Goal: Information Seeking & Learning: Learn about a topic

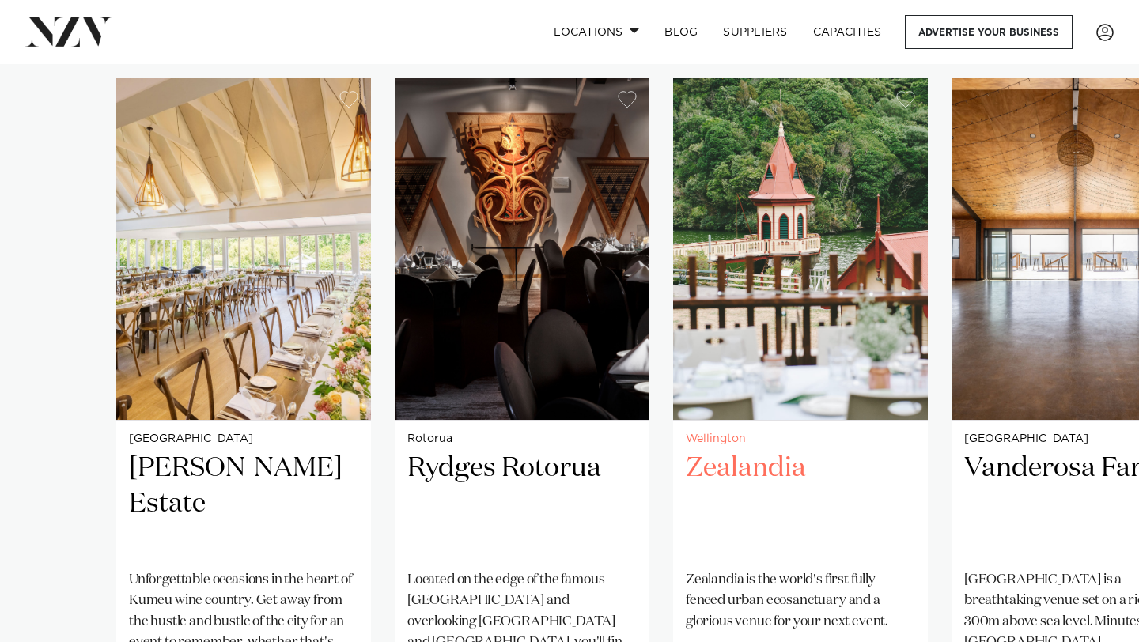
scroll to position [1107, 0]
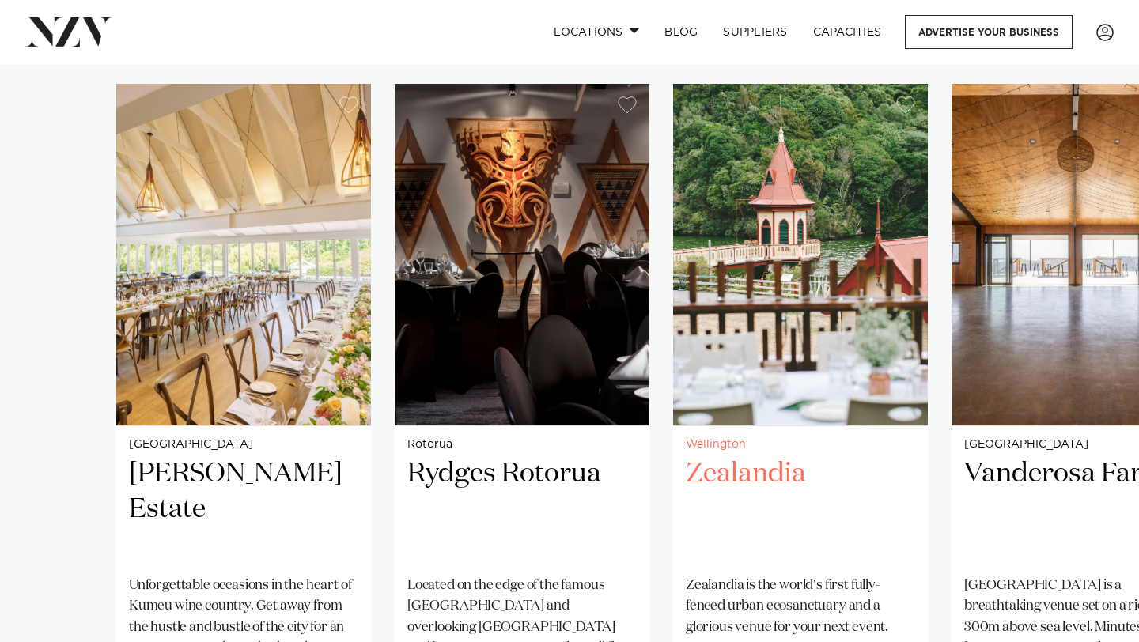
click at [799, 334] on img "3 / 38" at bounding box center [800, 255] width 255 height 342
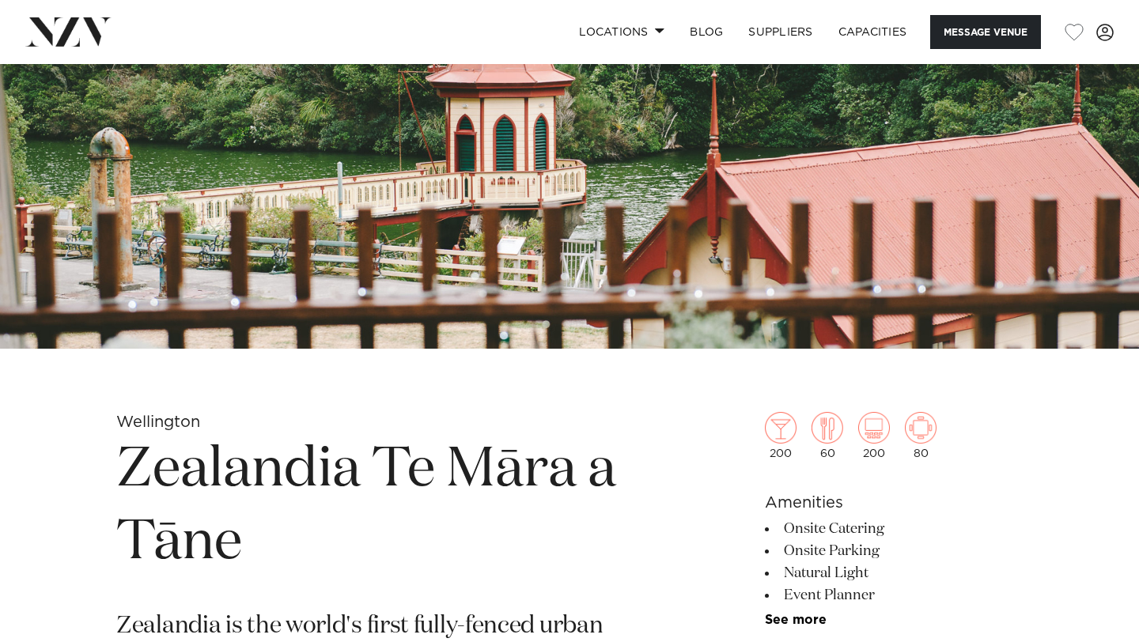
scroll to position [246, 0]
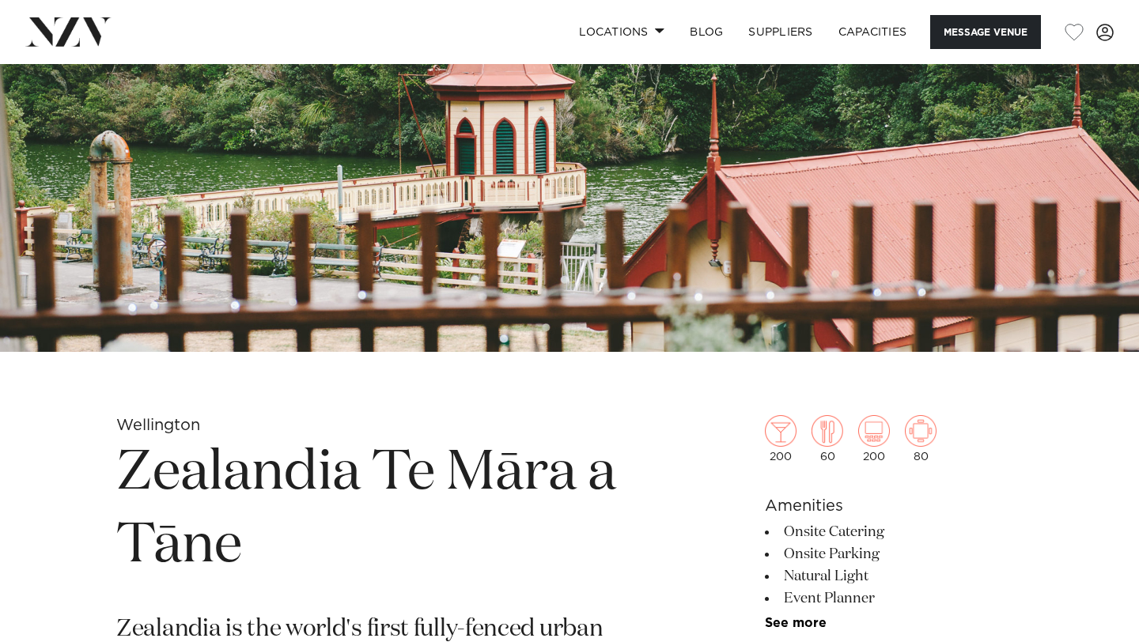
click at [550, 333] on img at bounding box center [569, 85] width 1139 height 534
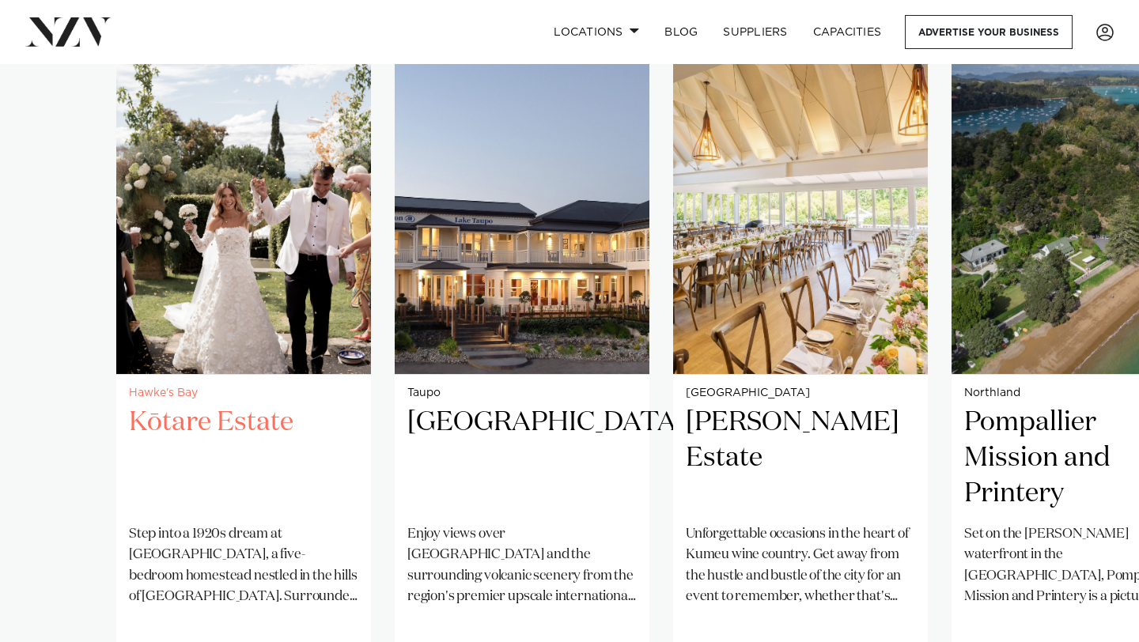
scroll to position [1163, 0]
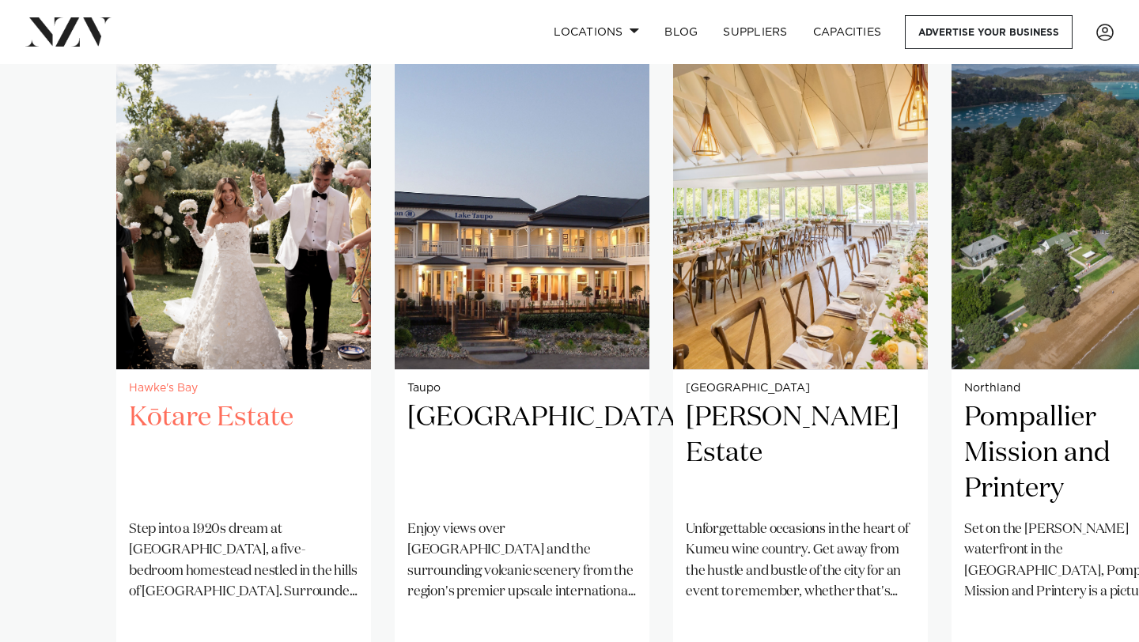
click at [271, 433] on h2 "Kōtare Estate" at bounding box center [243, 453] width 229 height 107
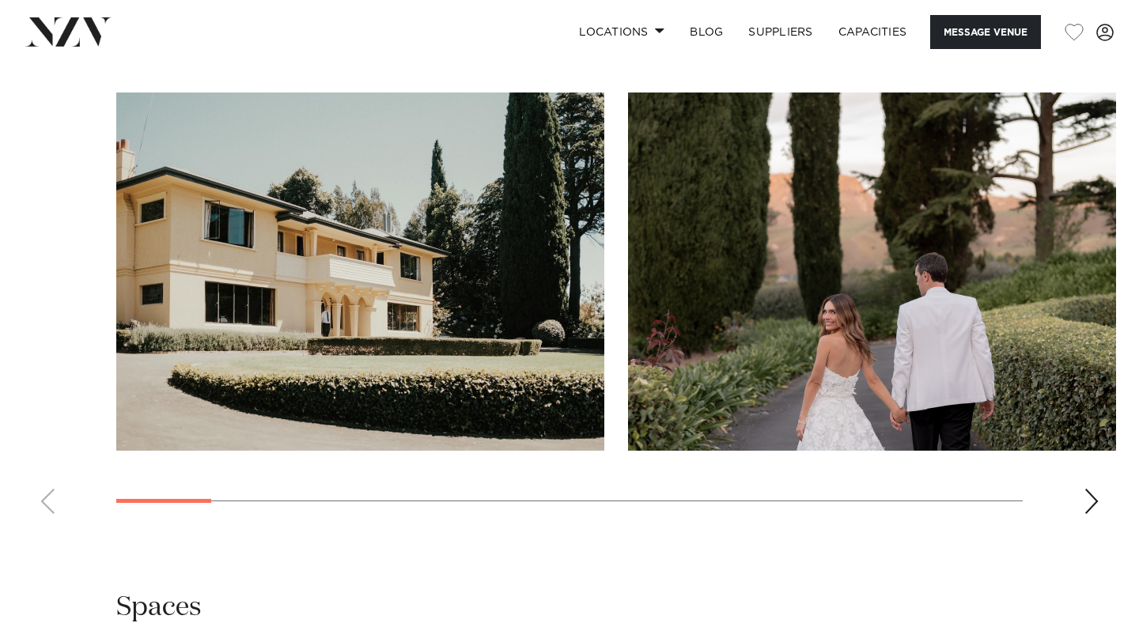
scroll to position [1498, 0]
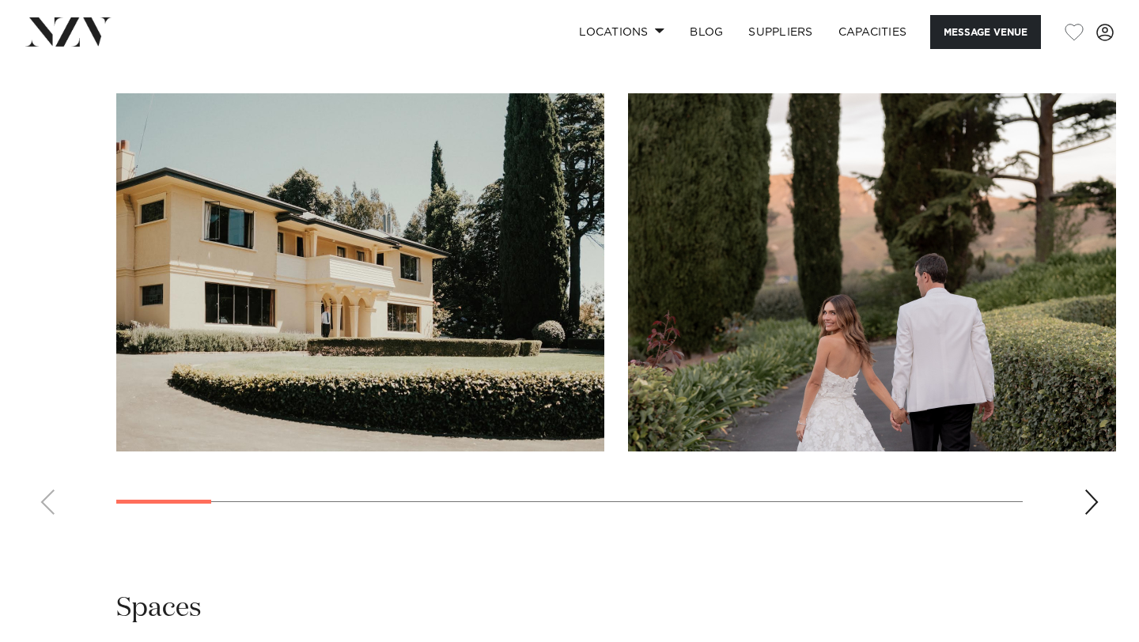
click at [1090, 489] on div "Next slide" at bounding box center [1091, 501] width 16 height 25
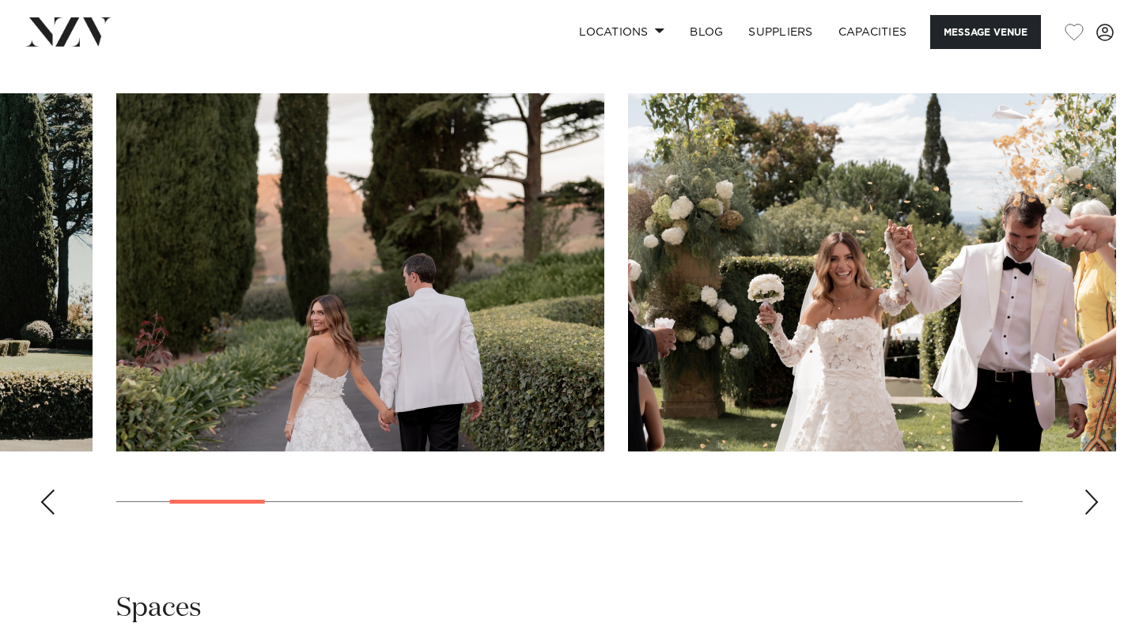
click at [1090, 489] on div "Next slide" at bounding box center [1091, 501] width 16 height 25
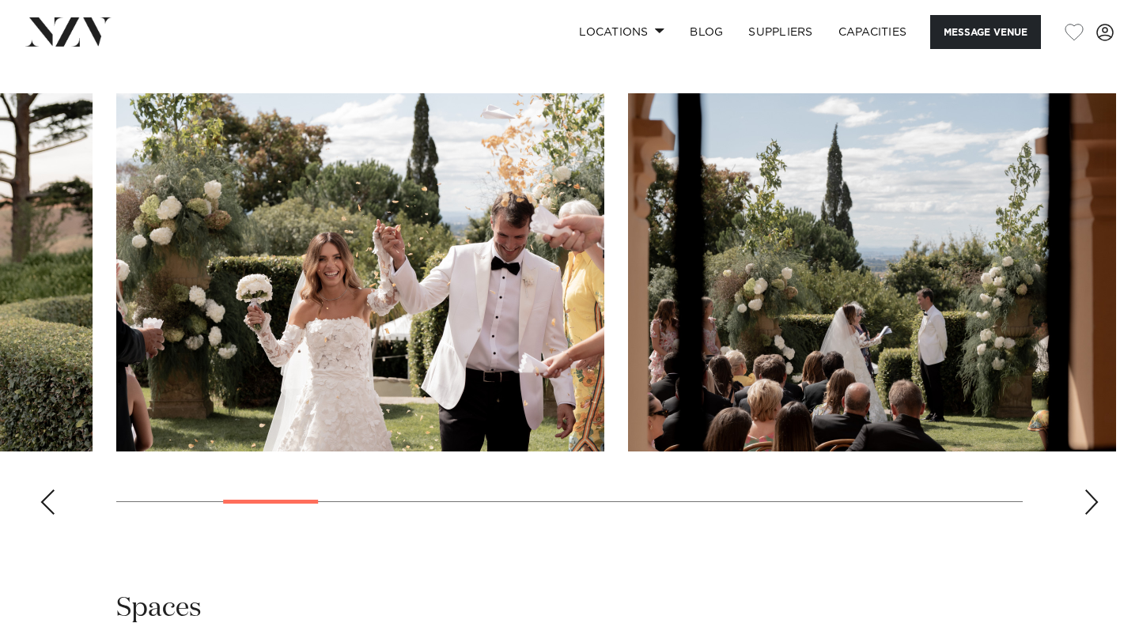
click at [1090, 489] on div "Next slide" at bounding box center [1091, 501] width 16 height 25
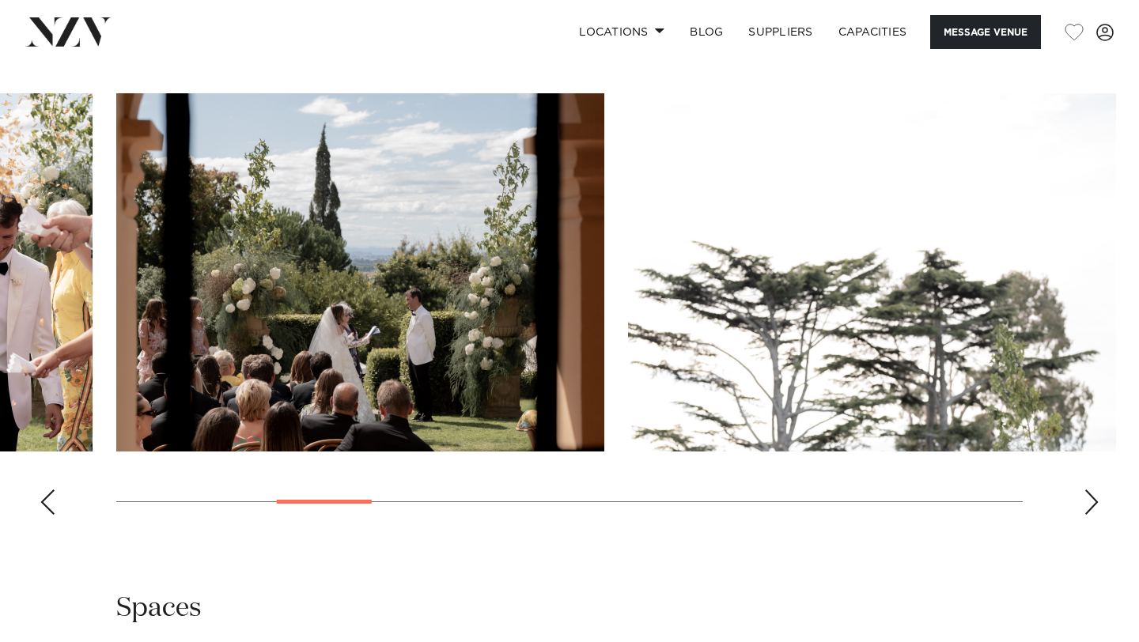
click at [1090, 489] on div "Next slide" at bounding box center [1091, 501] width 16 height 25
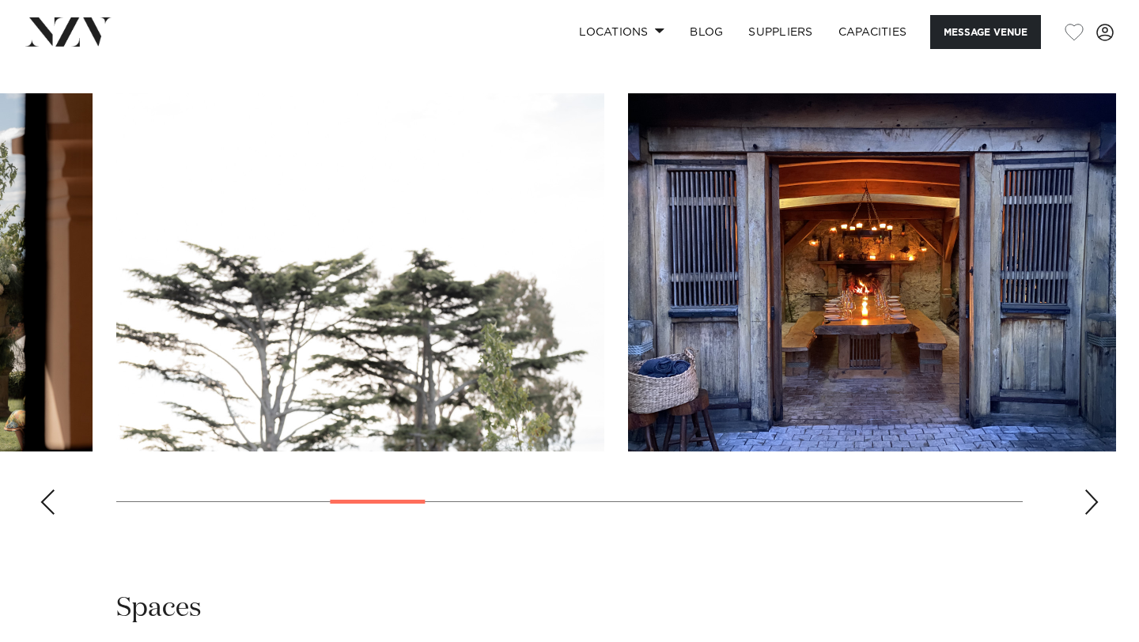
click at [1090, 489] on div "Next slide" at bounding box center [1091, 501] width 16 height 25
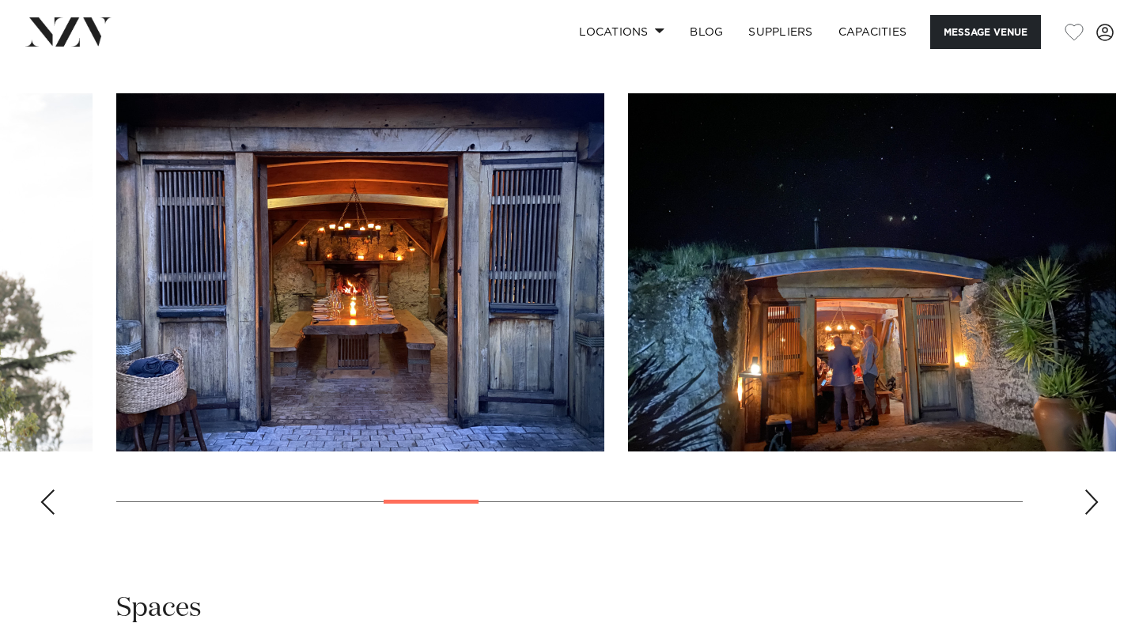
click at [1091, 489] on div "Next slide" at bounding box center [1091, 501] width 16 height 25
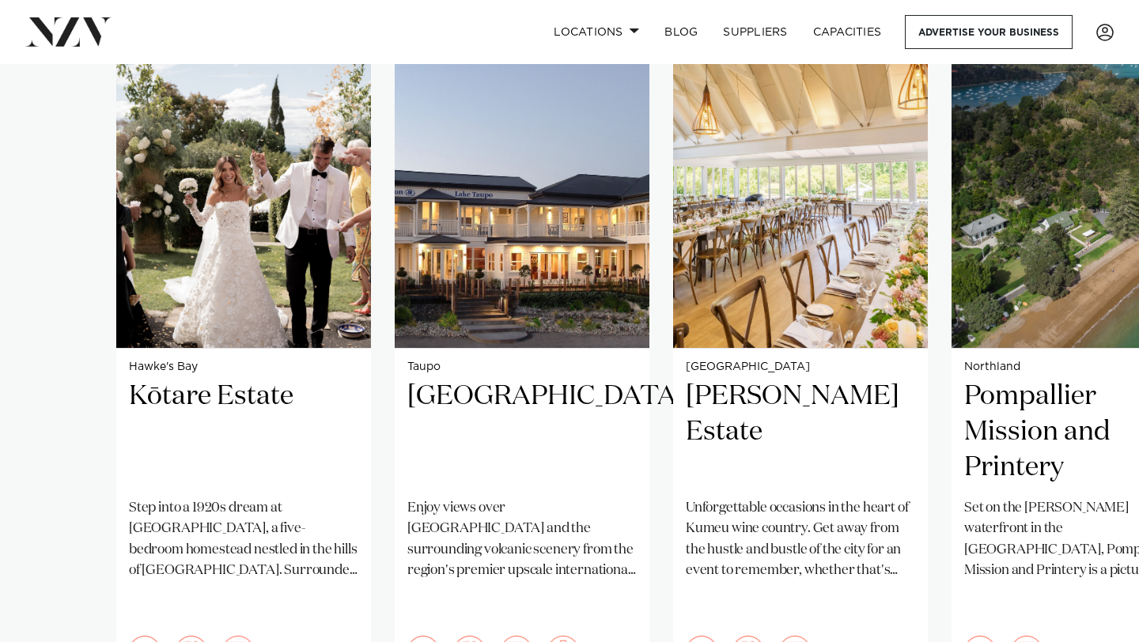
scroll to position [1185, 0]
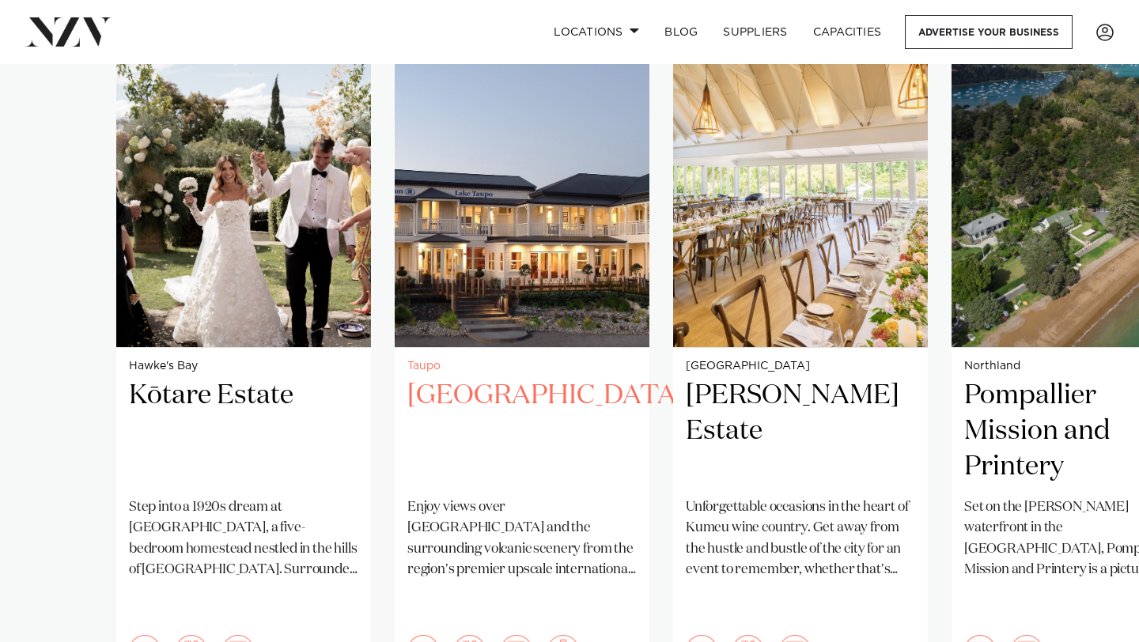
click at [512, 389] on h2 "[GEOGRAPHIC_DATA]" at bounding box center [521, 431] width 229 height 107
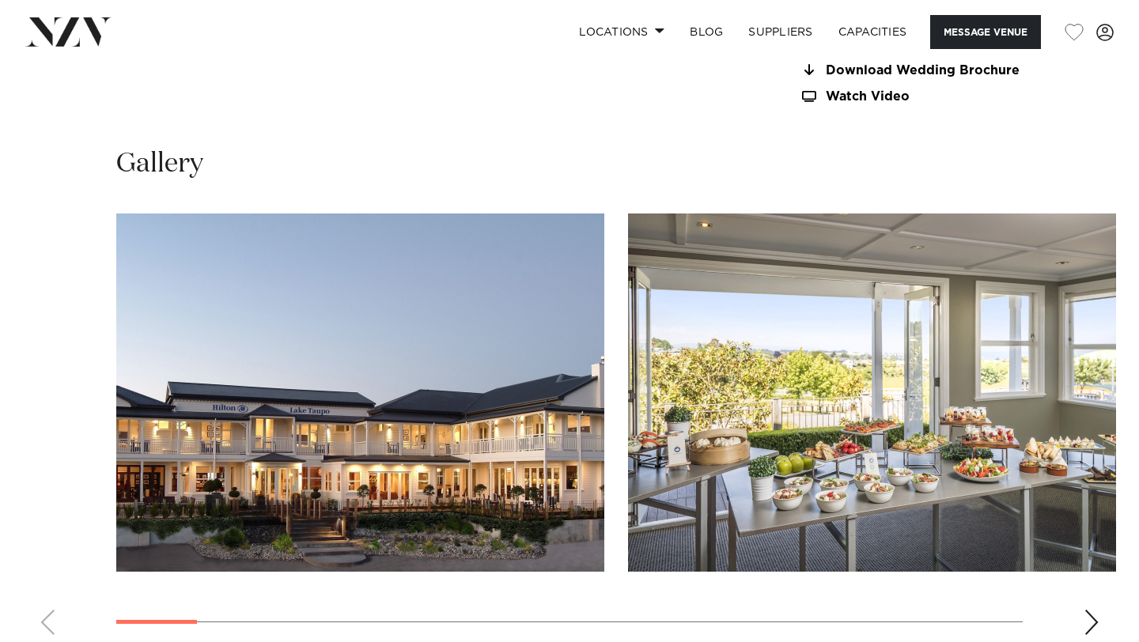
scroll to position [1445, 0]
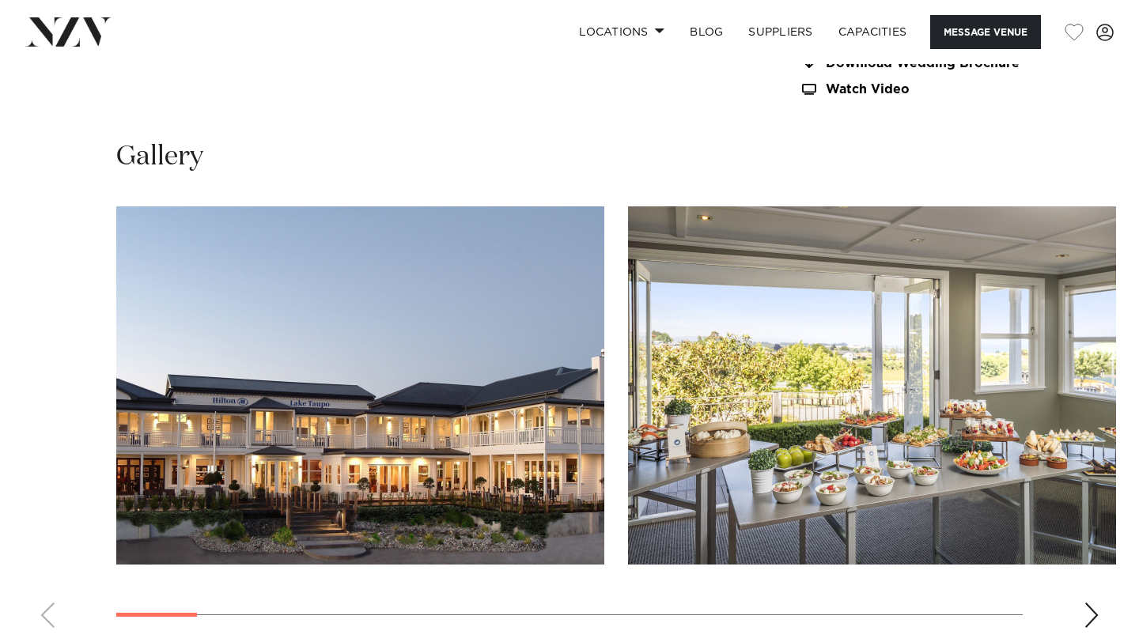
click at [1091, 603] on div "Next slide" at bounding box center [1091, 615] width 16 height 25
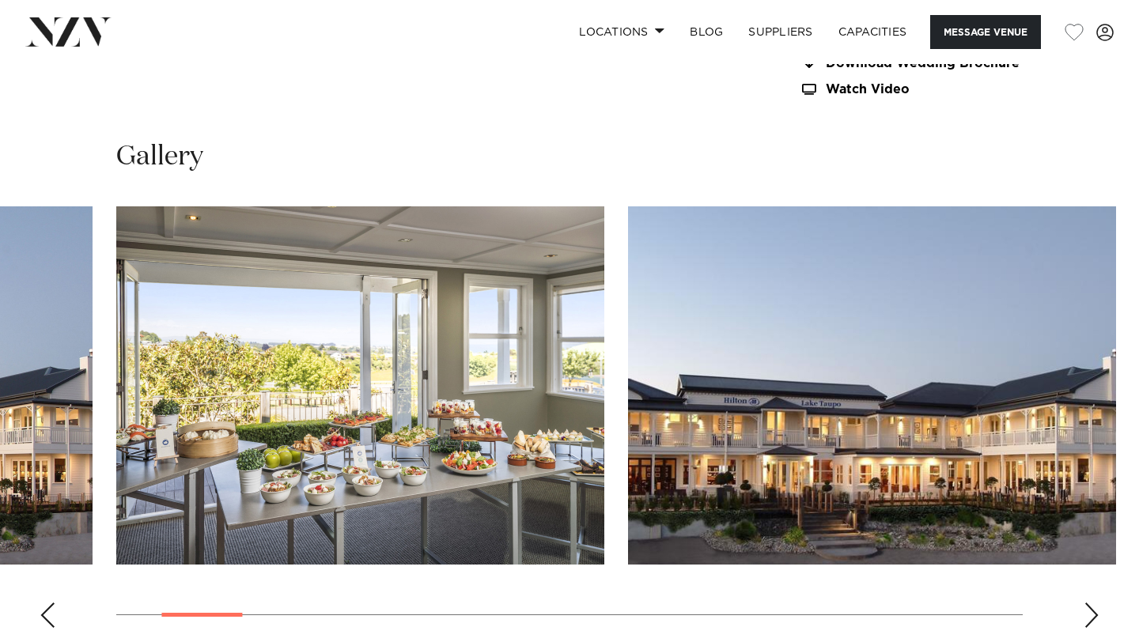
click at [1092, 603] on div "Next slide" at bounding box center [1091, 615] width 16 height 25
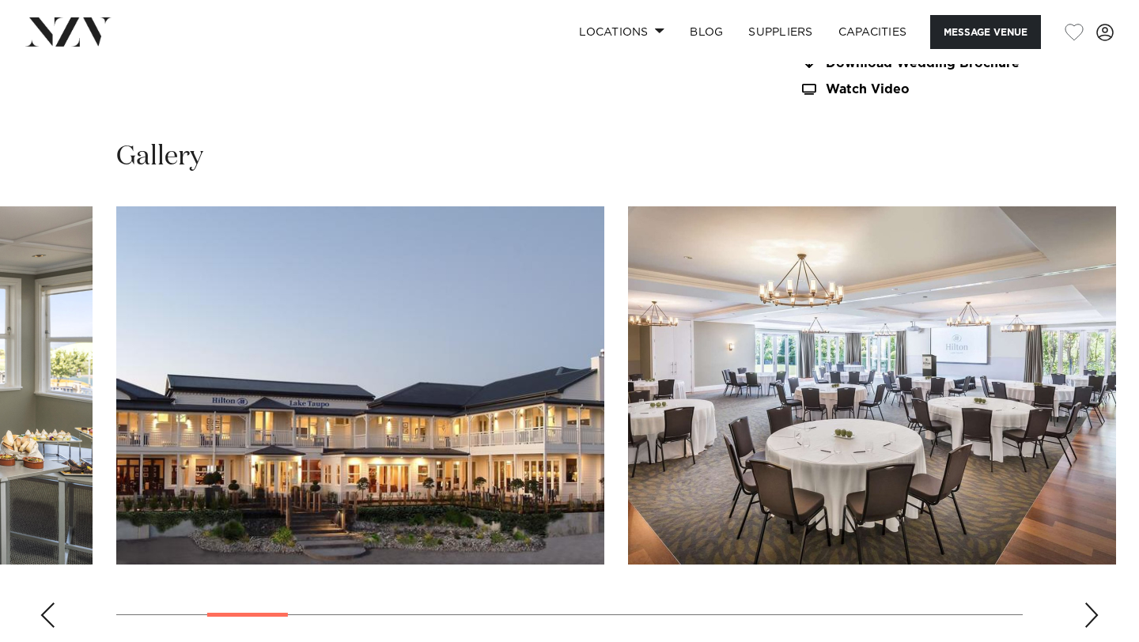
click at [1092, 603] on div "Next slide" at bounding box center [1091, 615] width 16 height 25
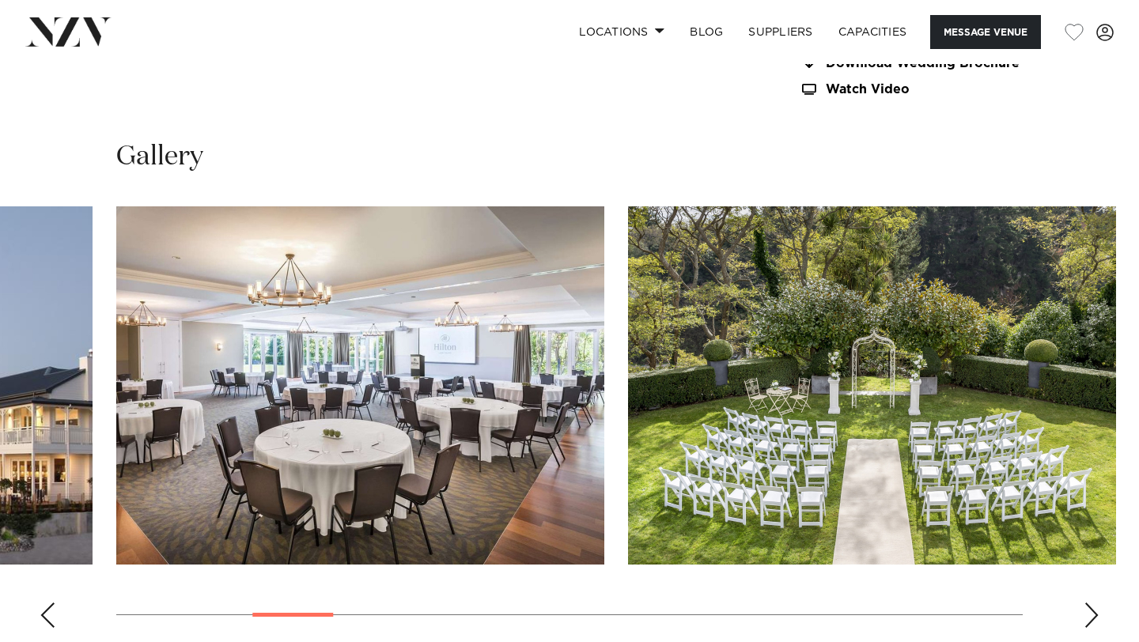
click at [1092, 603] on div "Next slide" at bounding box center [1091, 615] width 16 height 25
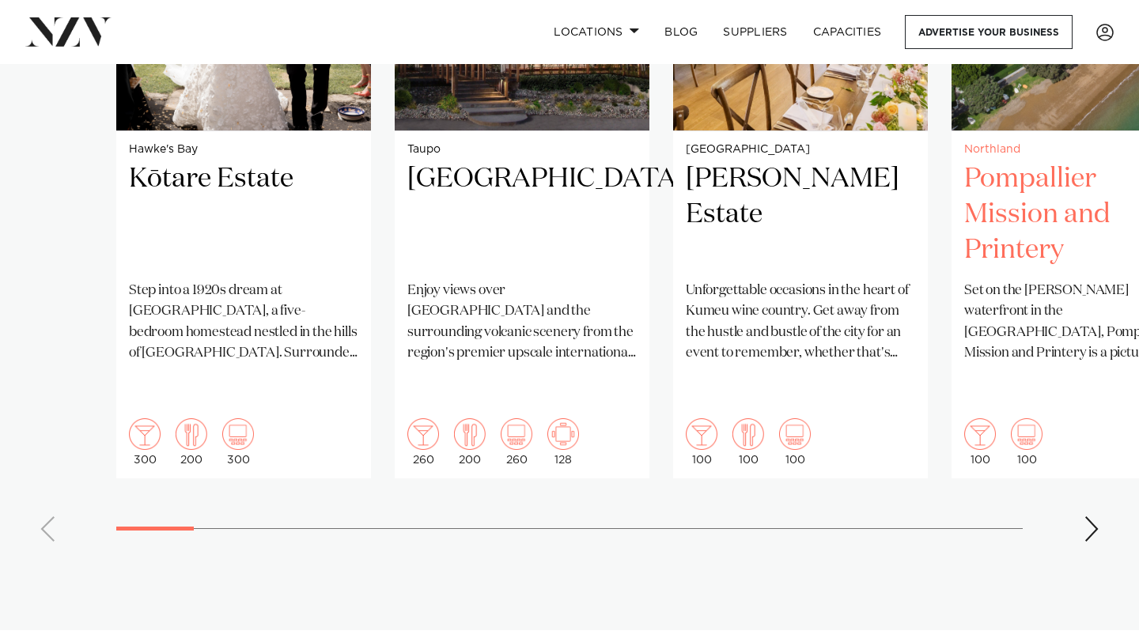
scroll to position [1403, 0]
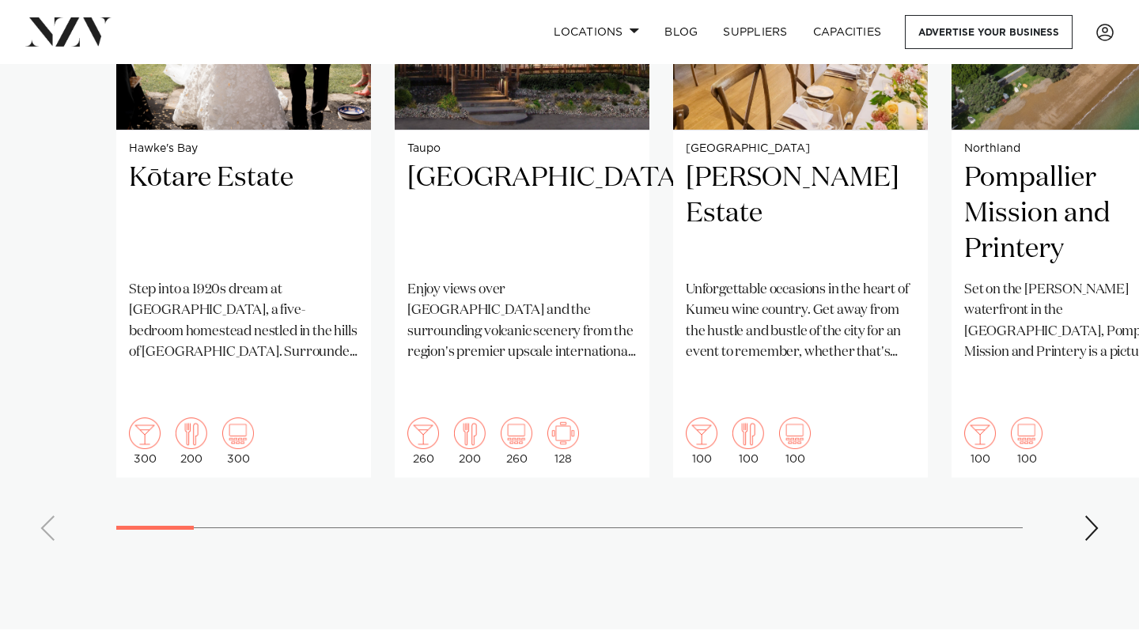
click at [1097, 516] on div "Next slide" at bounding box center [1091, 528] width 16 height 25
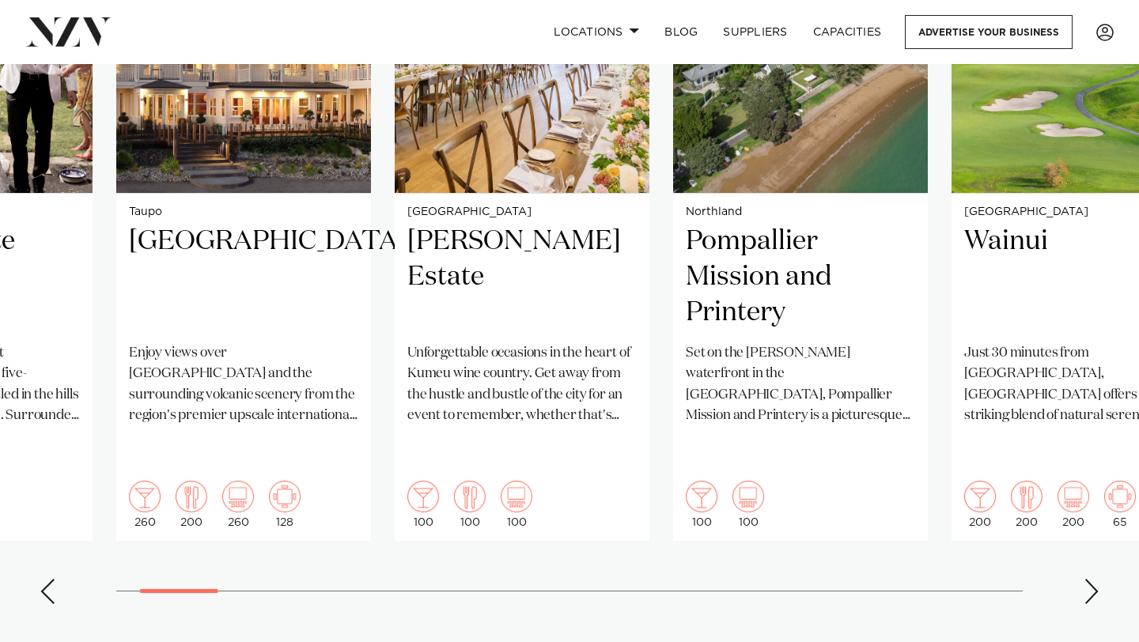
scroll to position [1341, 0]
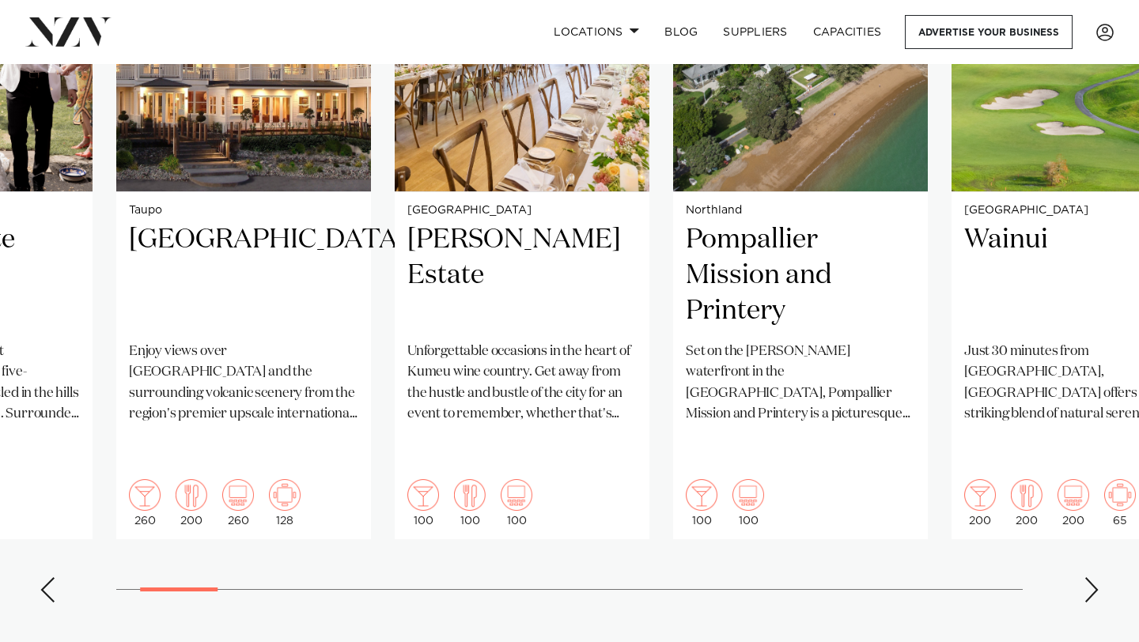
click at [1094, 577] on div "Next slide" at bounding box center [1091, 589] width 16 height 25
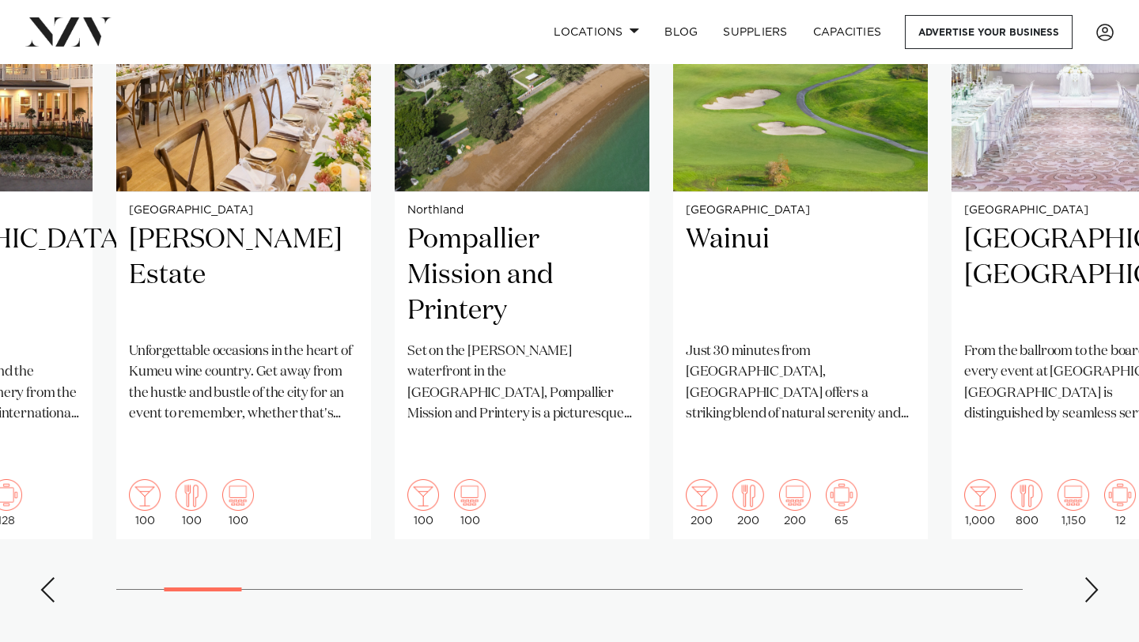
click at [1085, 577] on div "Next slide" at bounding box center [1091, 589] width 16 height 25
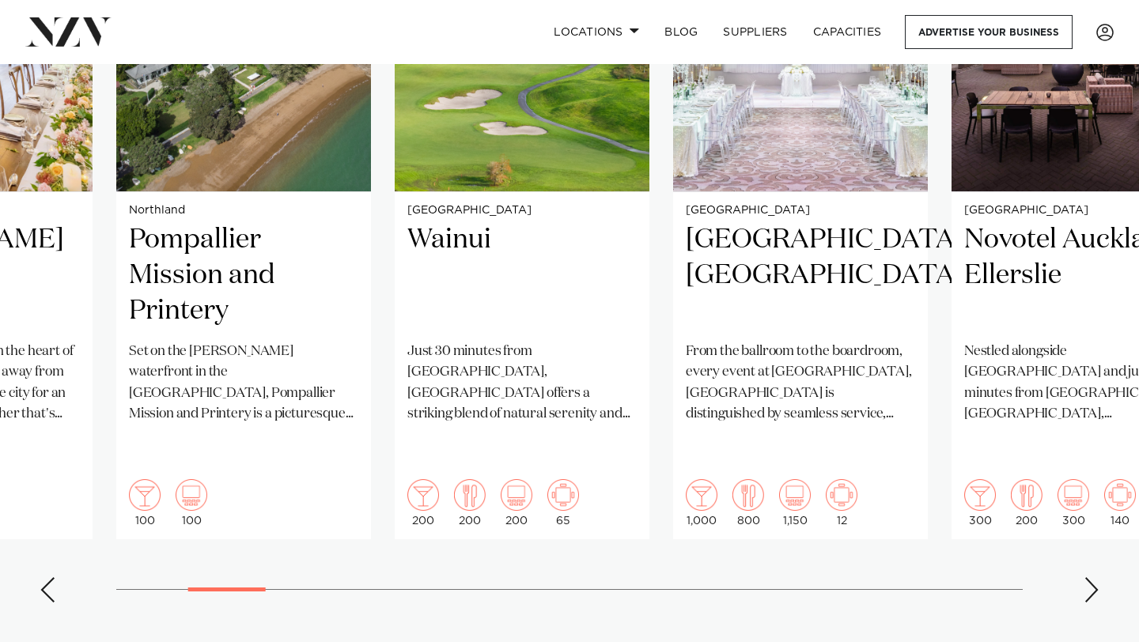
click at [1085, 577] on div "Next slide" at bounding box center [1091, 589] width 16 height 25
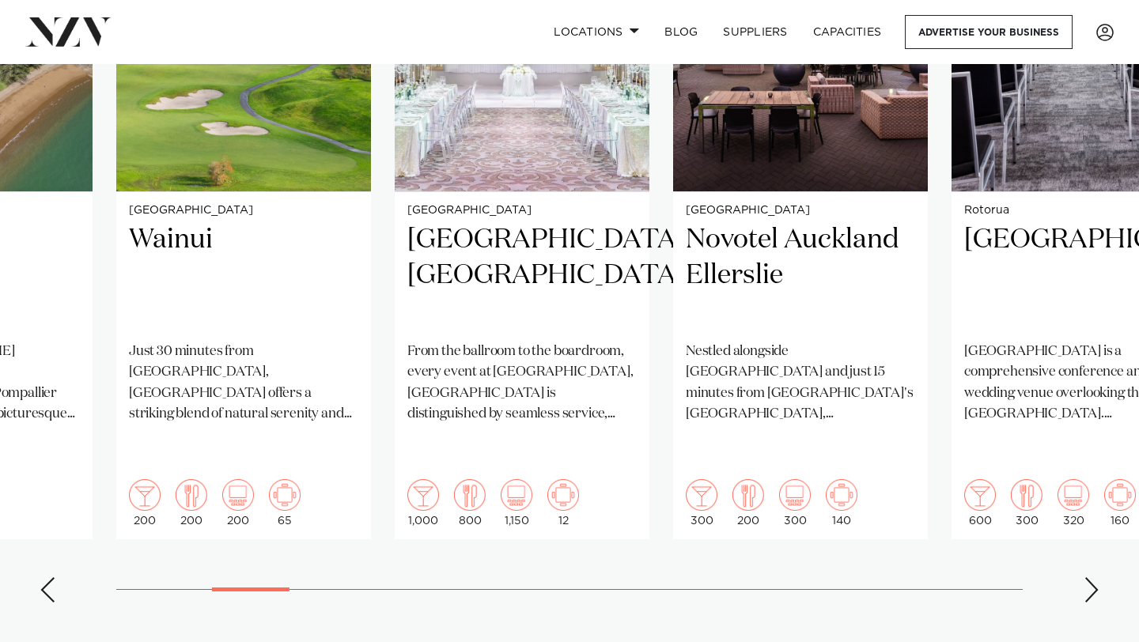
click at [1085, 577] on div "Next slide" at bounding box center [1091, 589] width 16 height 25
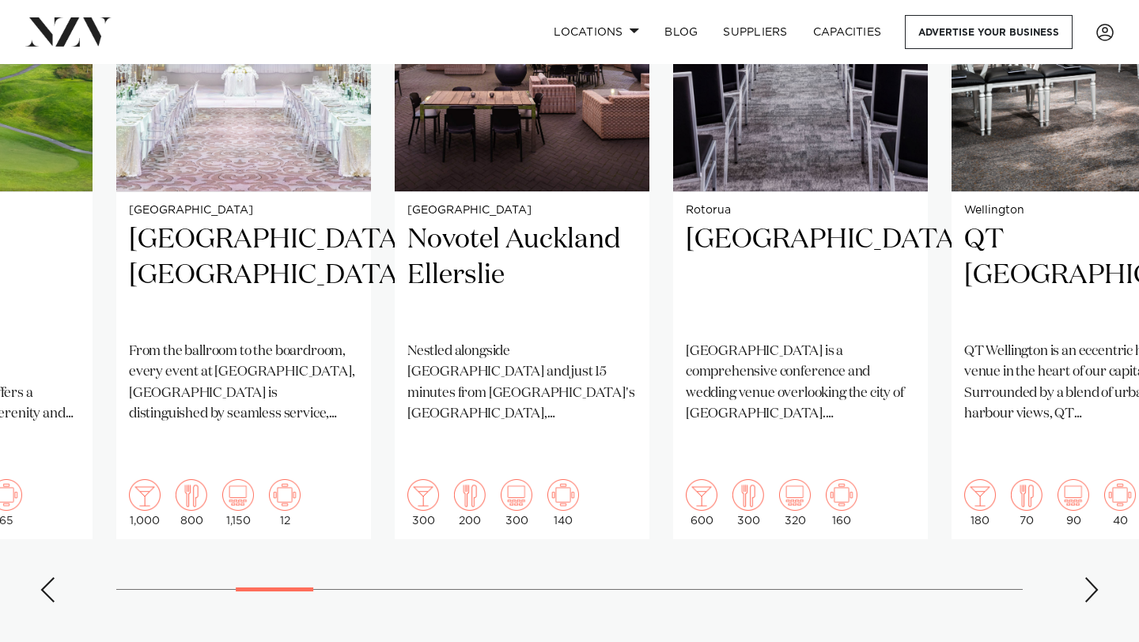
click at [1085, 577] on div "Next slide" at bounding box center [1091, 589] width 16 height 25
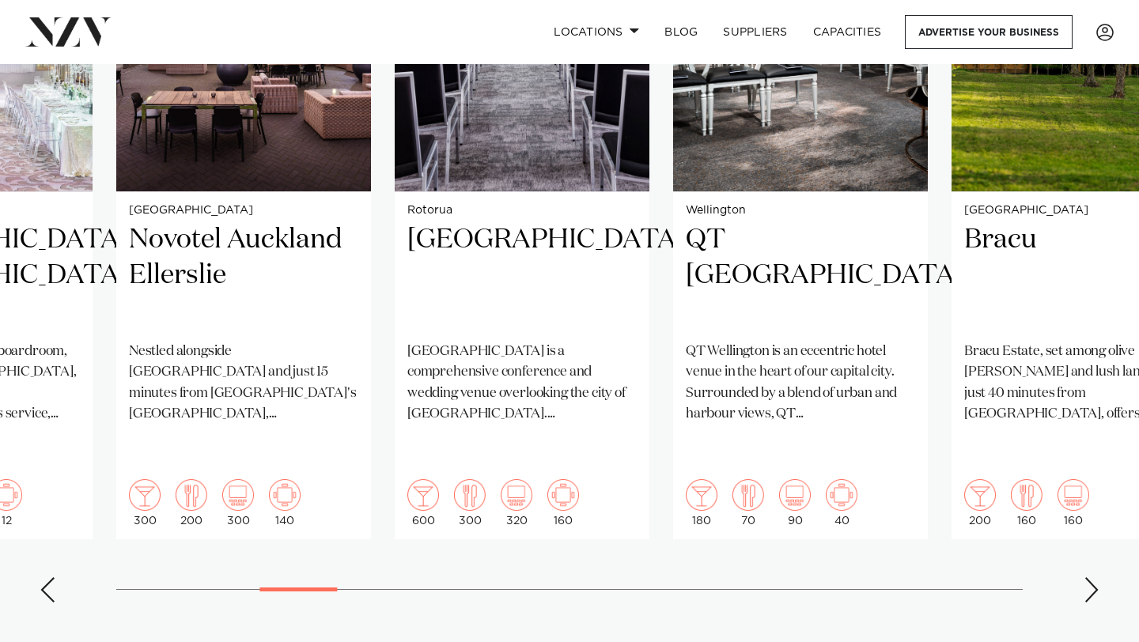
click at [1085, 577] on div "Next slide" at bounding box center [1091, 589] width 16 height 25
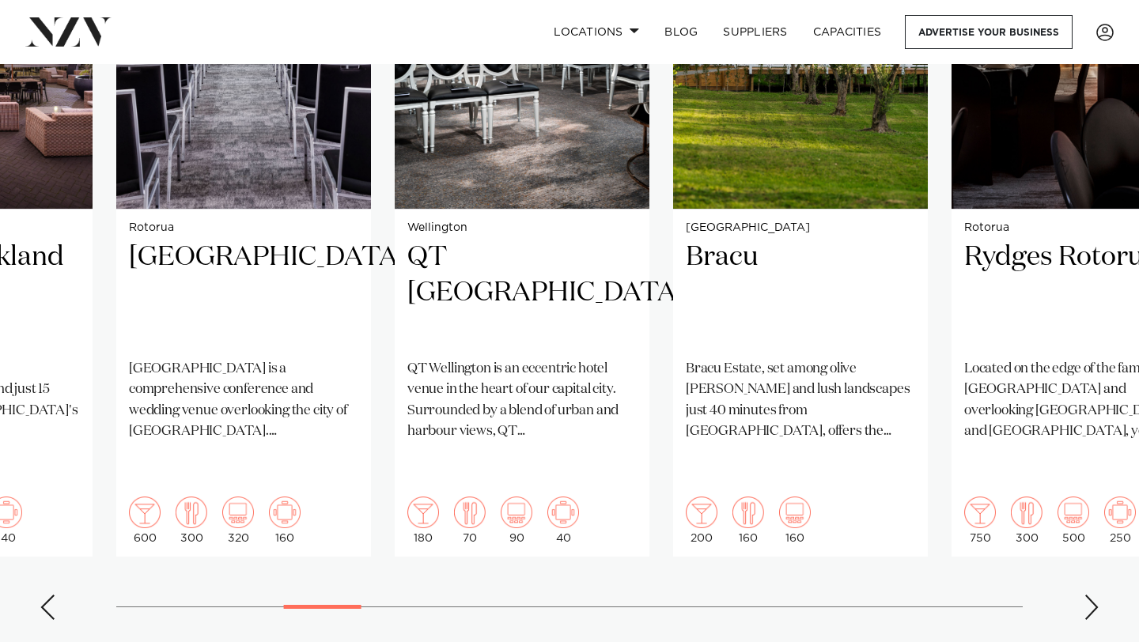
scroll to position [1325, 0]
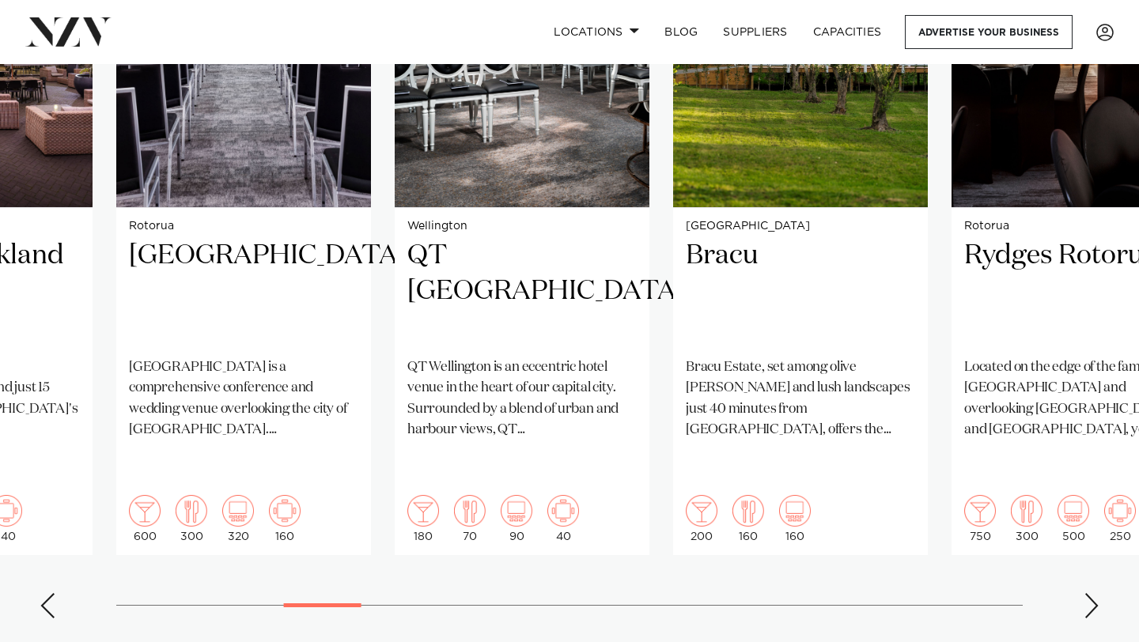
click at [1086, 593] on div "Next slide" at bounding box center [1091, 605] width 16 height 25
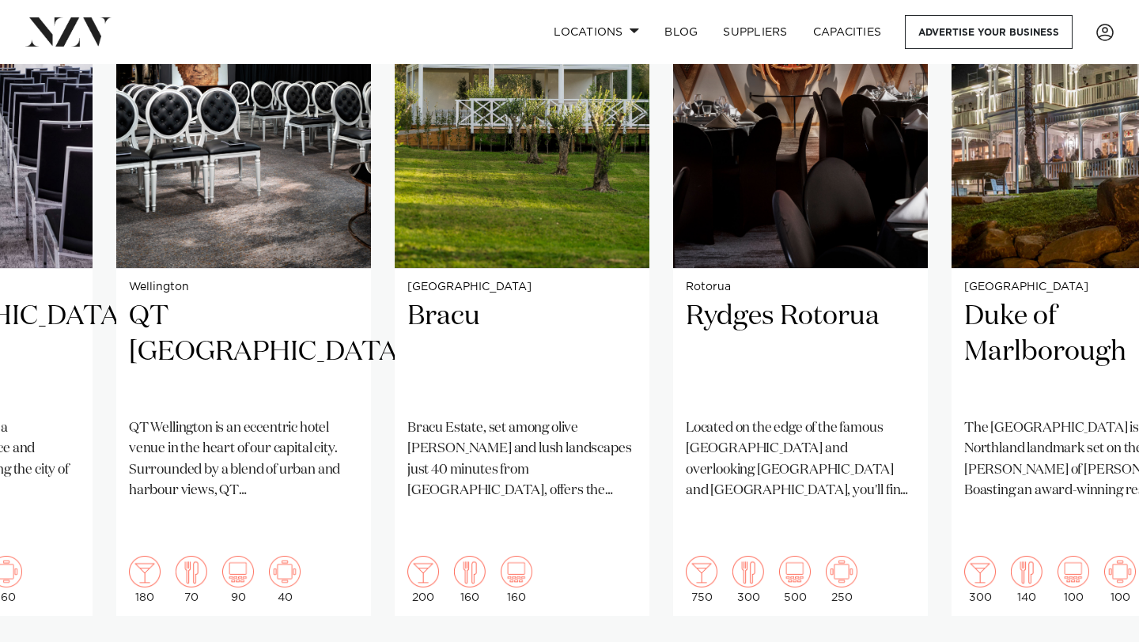
scroll to position [1260, 0]
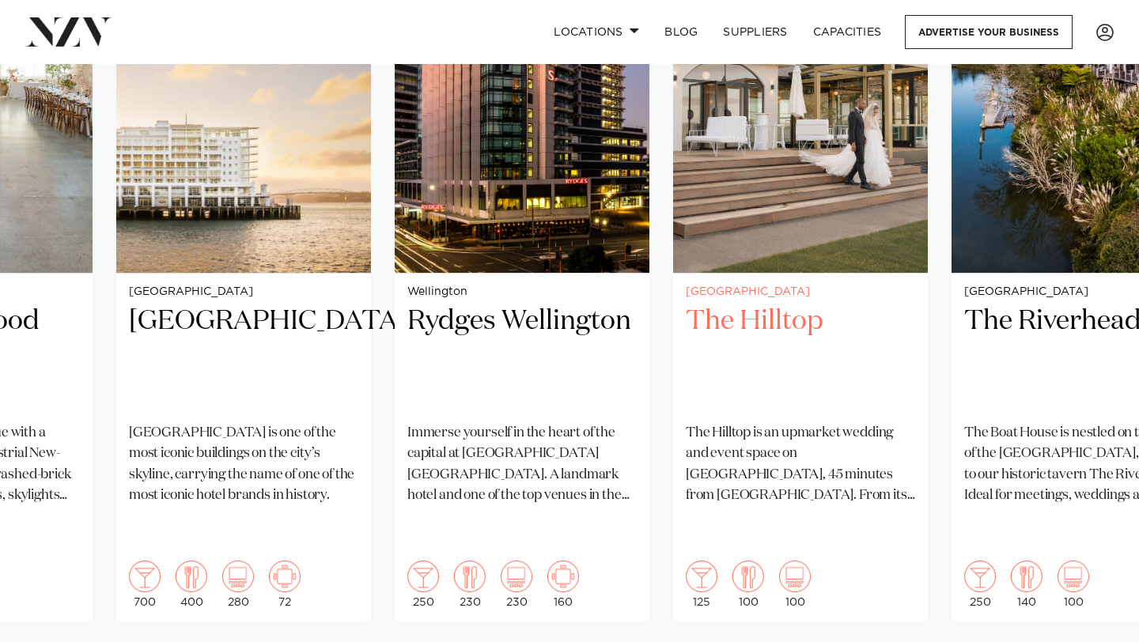
click at [791, 307] on h2 "The Hilltop" at bounding box center [800, 357] width 229 height 107
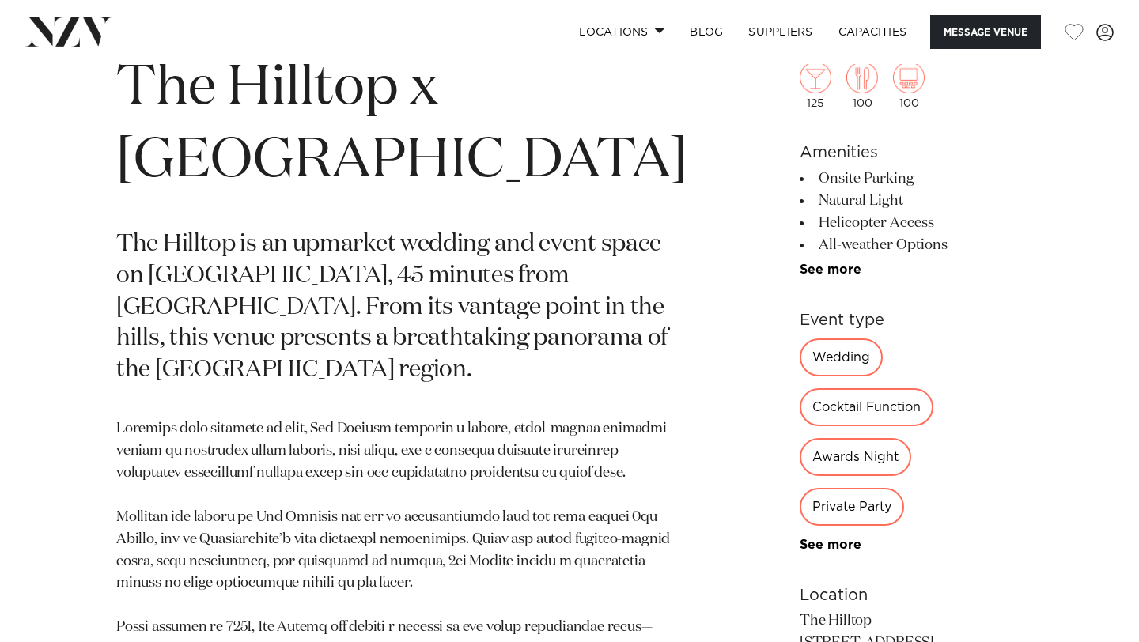
scroll to position [638, 0]
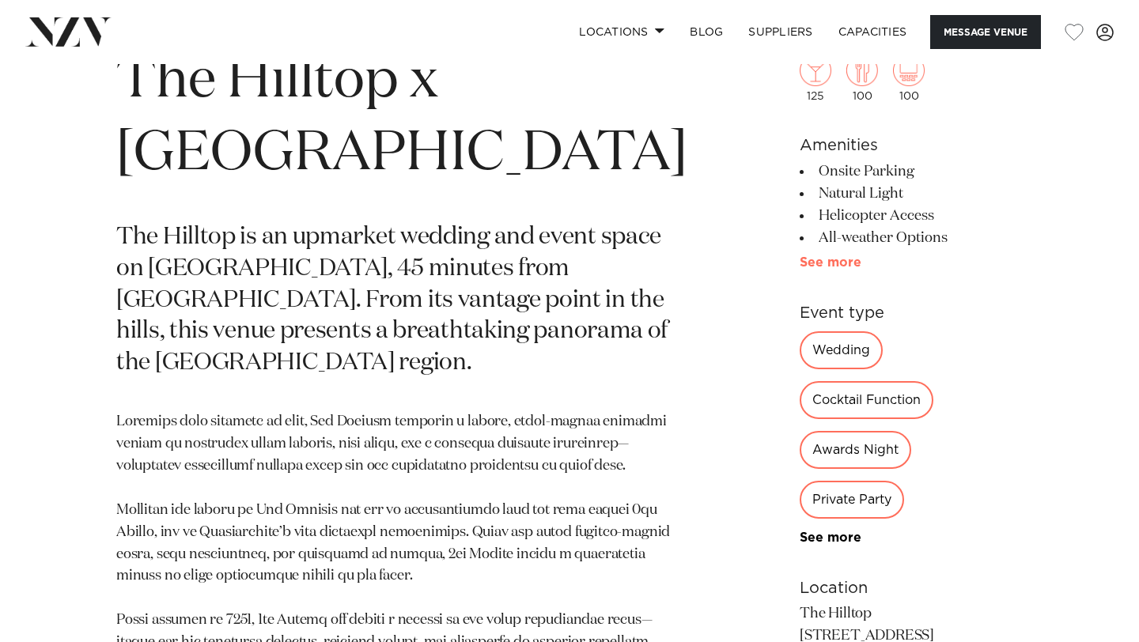
click at [799, 269] on link "See more" at bounding box center [860, 262] width 123 height 13
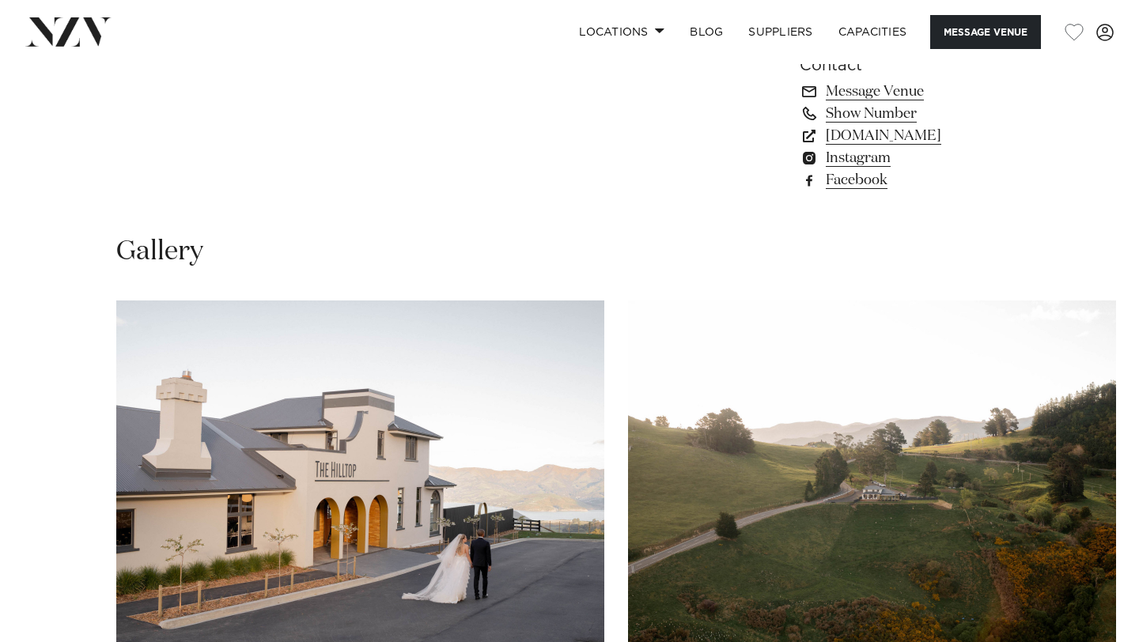
scroll to position [1638, 0]
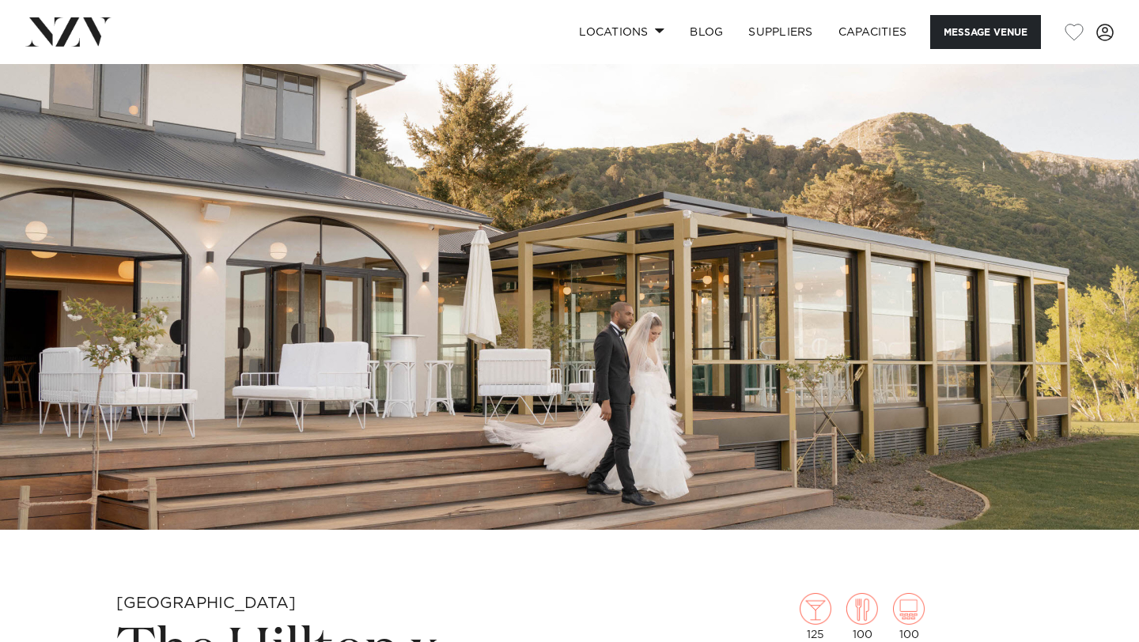
scroll to position [0, 0]
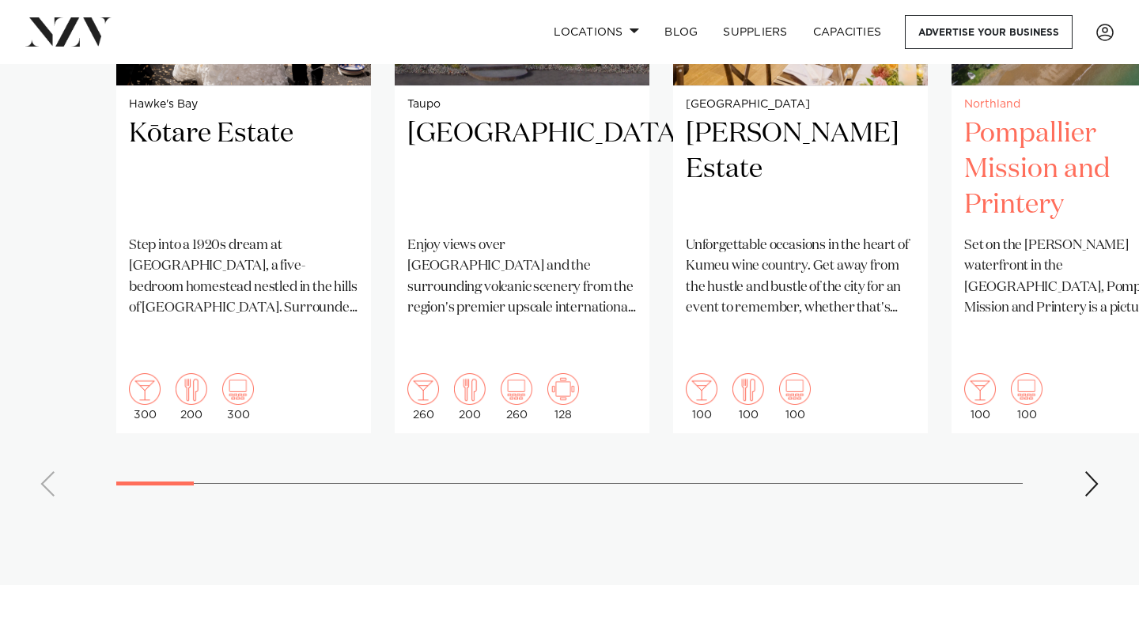
scroll to position [1483, 0]
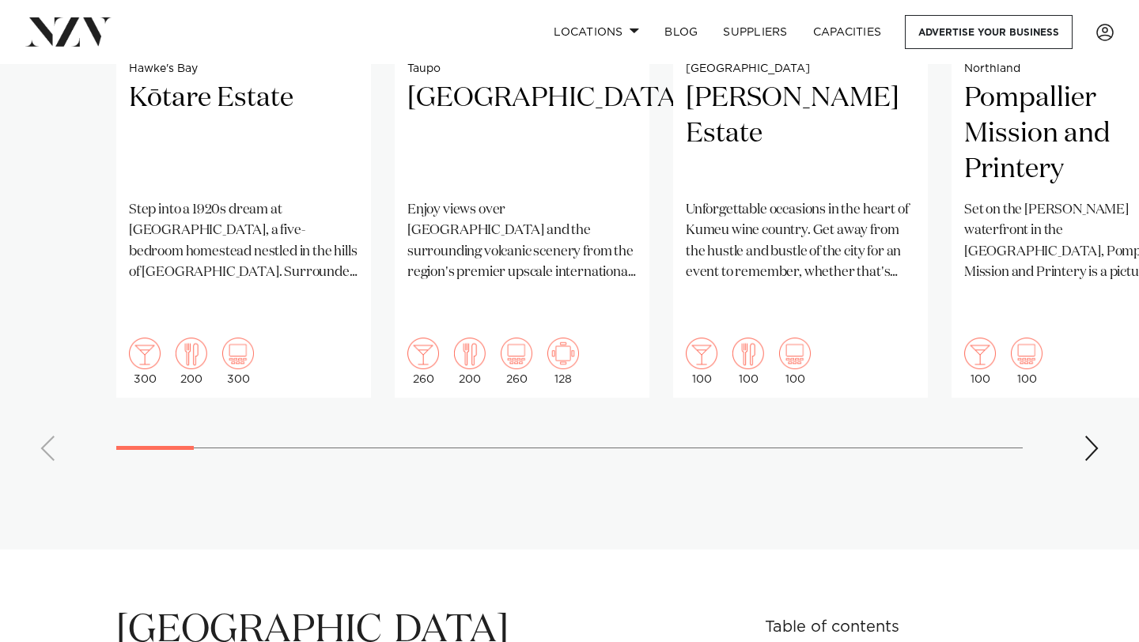
click at [1079, 408] on swiper-container "Hawke's Bay Kōtare Estate Step into a 1920s dream at [GEOGRAPHIC_DATA], a five-…" at bounding box center [569, 90] width 1139 height 765
click at [1088, 436] on div "Next slide" at bounding box center [1091, 448] width 16 height 25
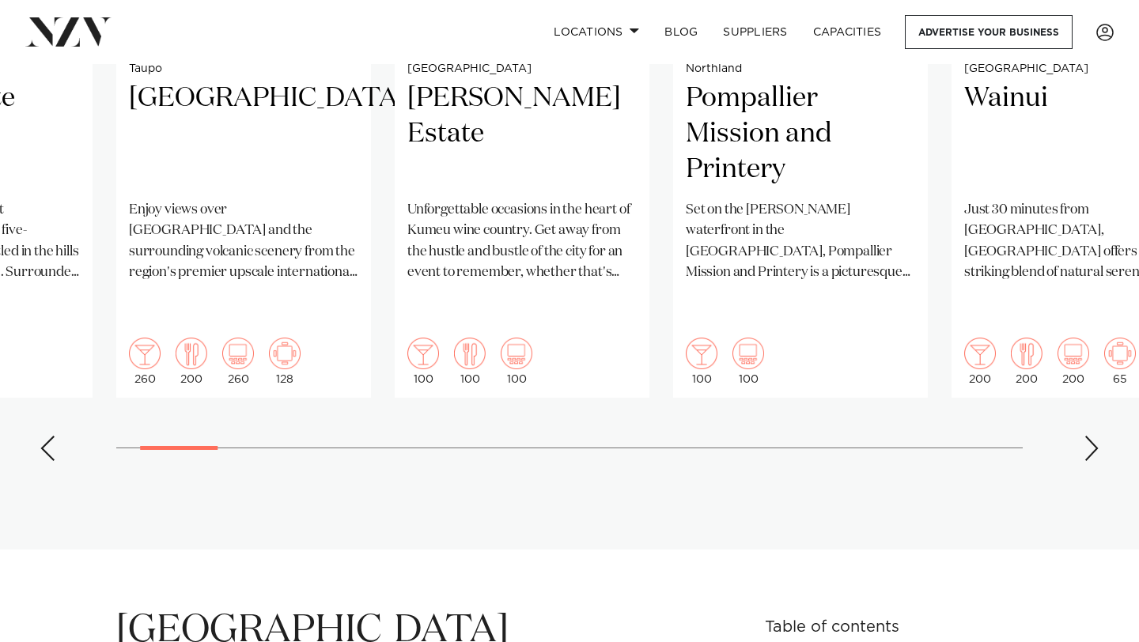
click at [1088, 436] on div "Next slide" at bounding box center [1091, 448] width 16 height 25
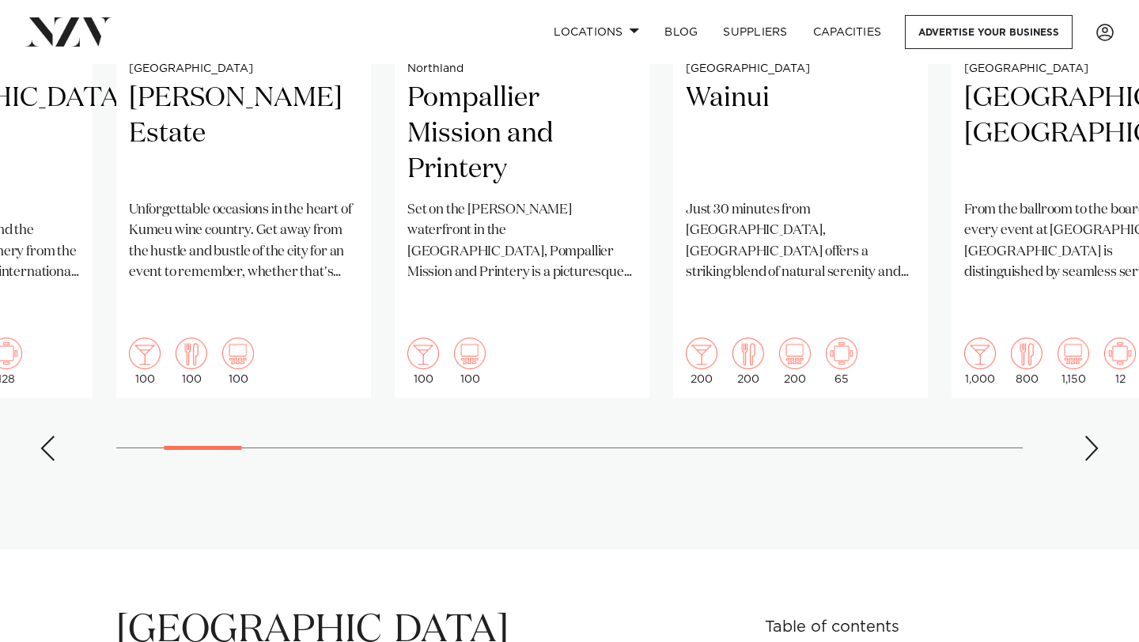
click at [1088, 436] on div "Next slide" at bounding box center [1091, 448] width 16 height 25
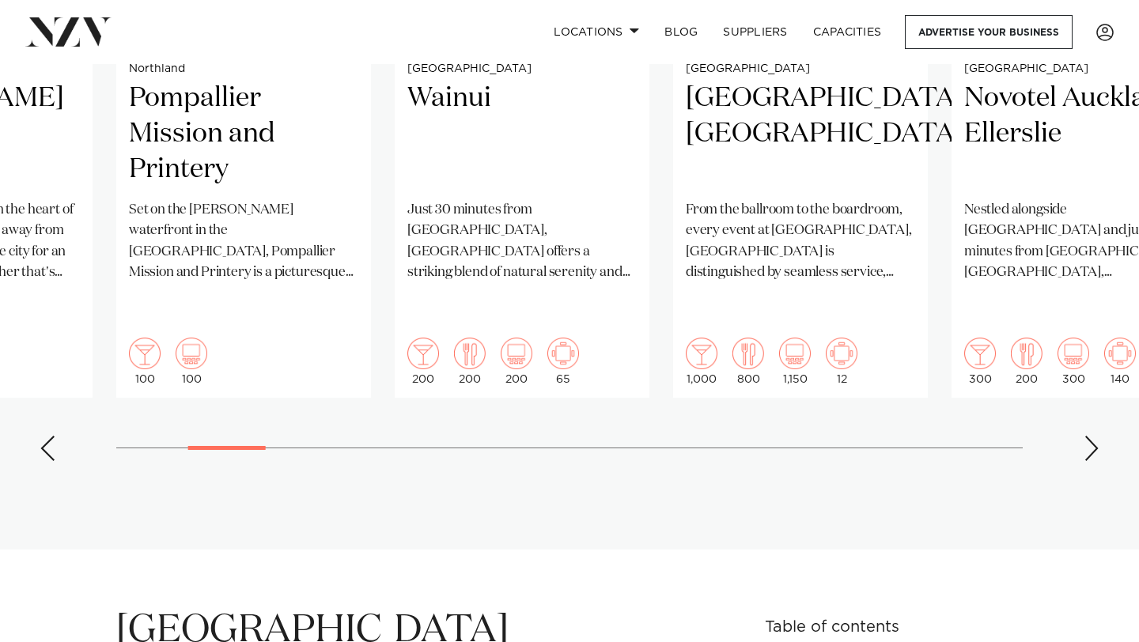
click at [1088, 436] on div "Next slide" at bounding box center [1091, 448] width 16 height 25
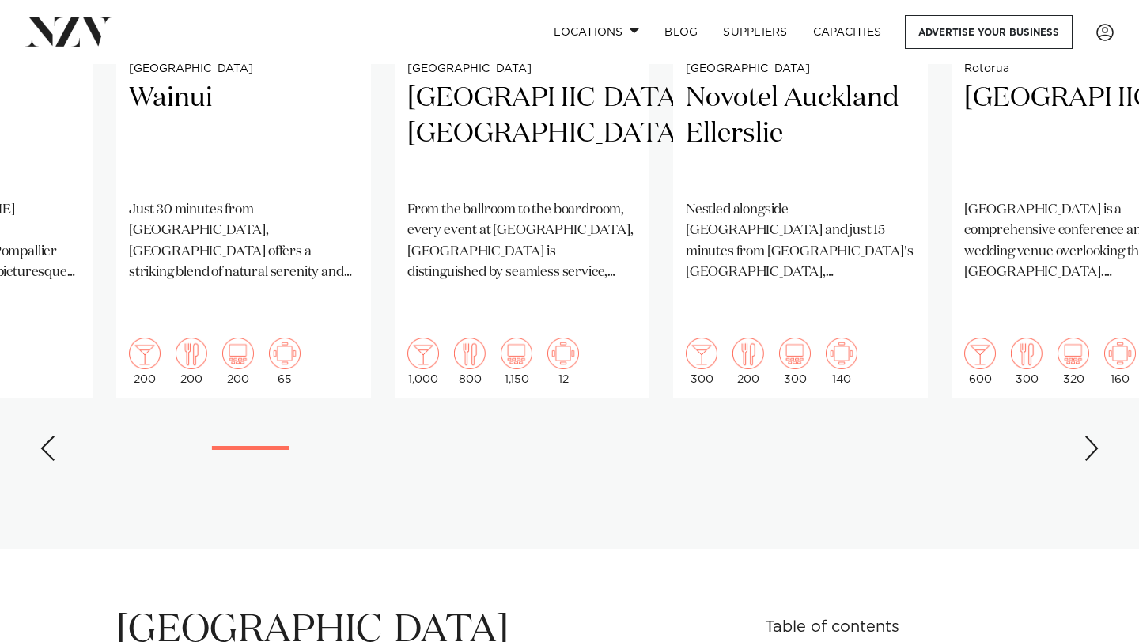
click at [1088, 436] on div "Next slide" at bounding box center [1091, 448] width 16 height 25
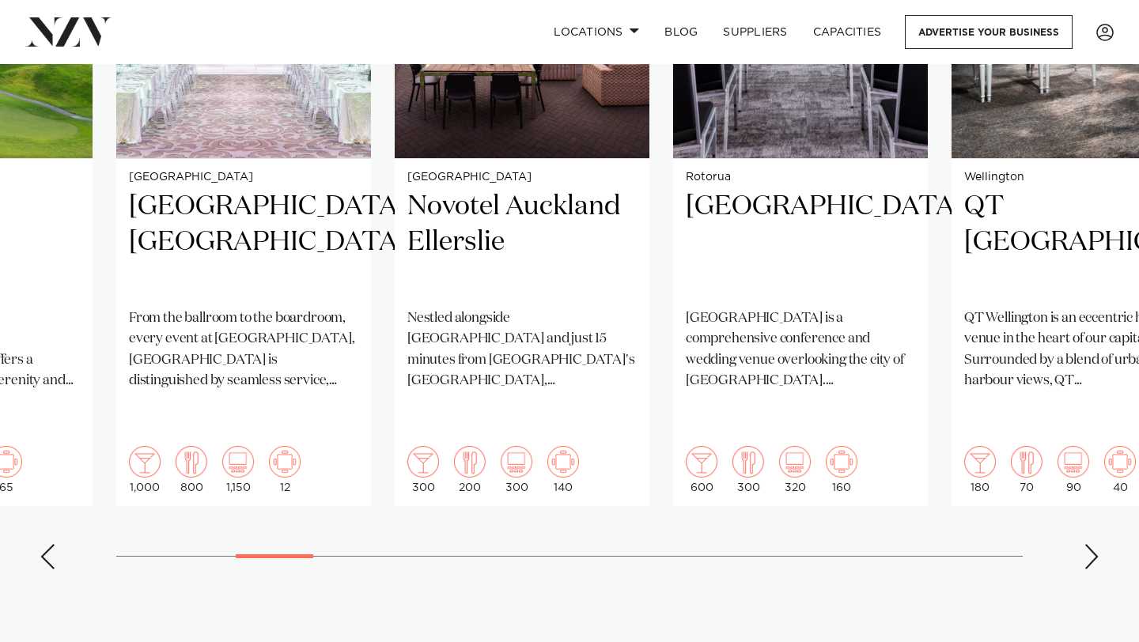
scroll to position [1362, 0]
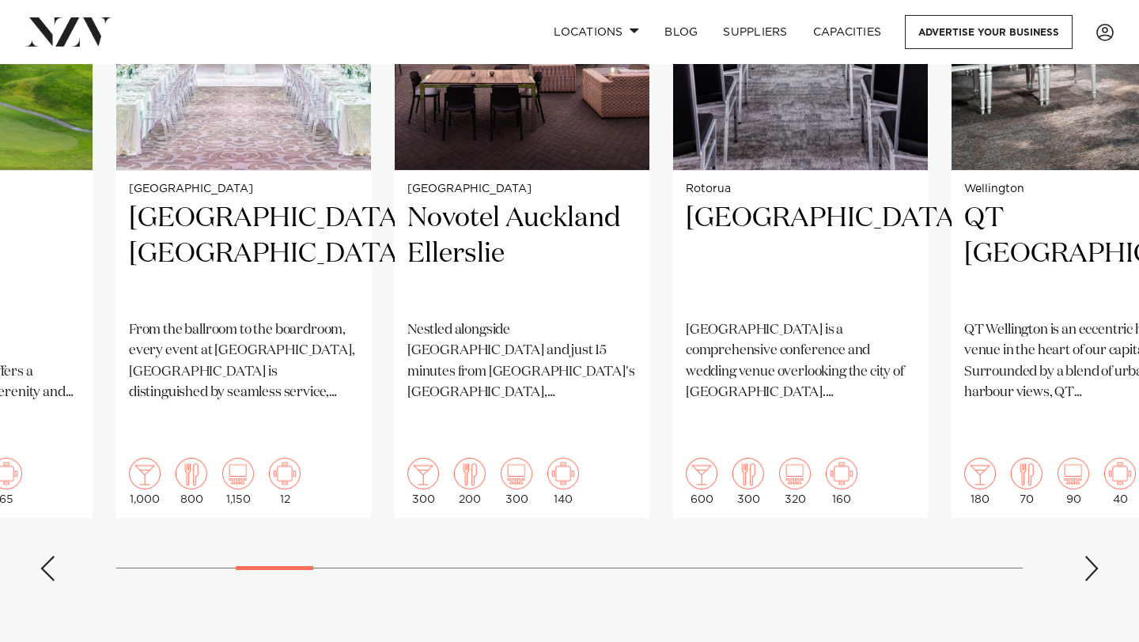
click at [1089, 556] on div "Next slide" at bounding box center [1091, 568] width 16 height 25
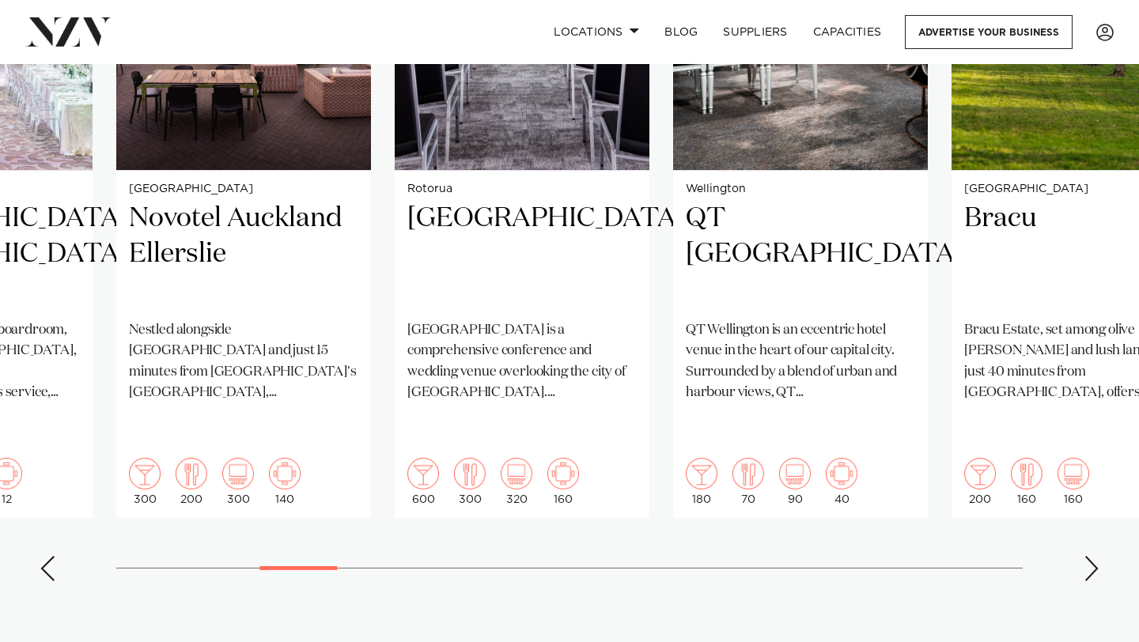
click at [1089, 556] on div "Next slide" at bounding box center [1091, 568] width 16 height 25
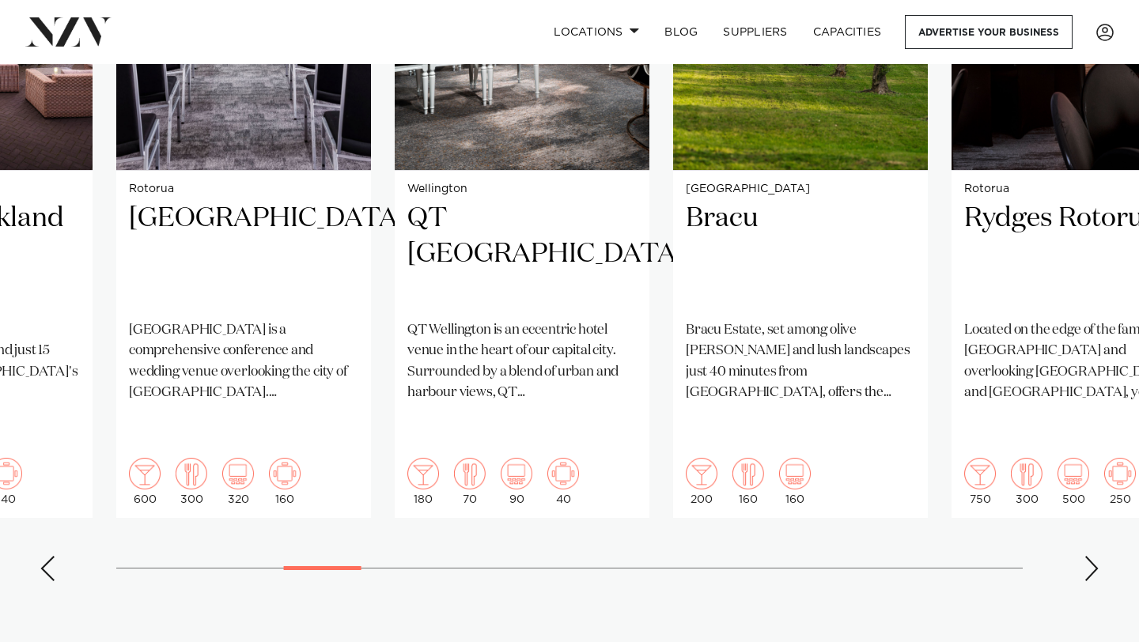
click at [1089, 556] on div "Next slide" at bounding box center [1091, 568] width 16 height 25
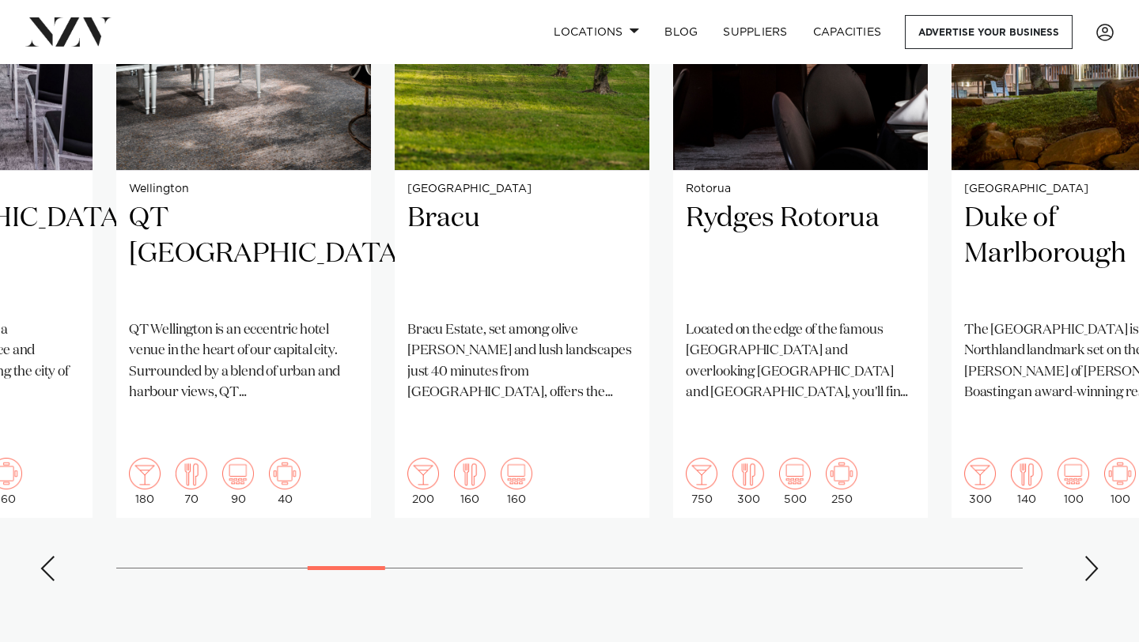
click at [1089, 556] on div "Next slide" at bounding box center [1091, 568] width 16 height 25
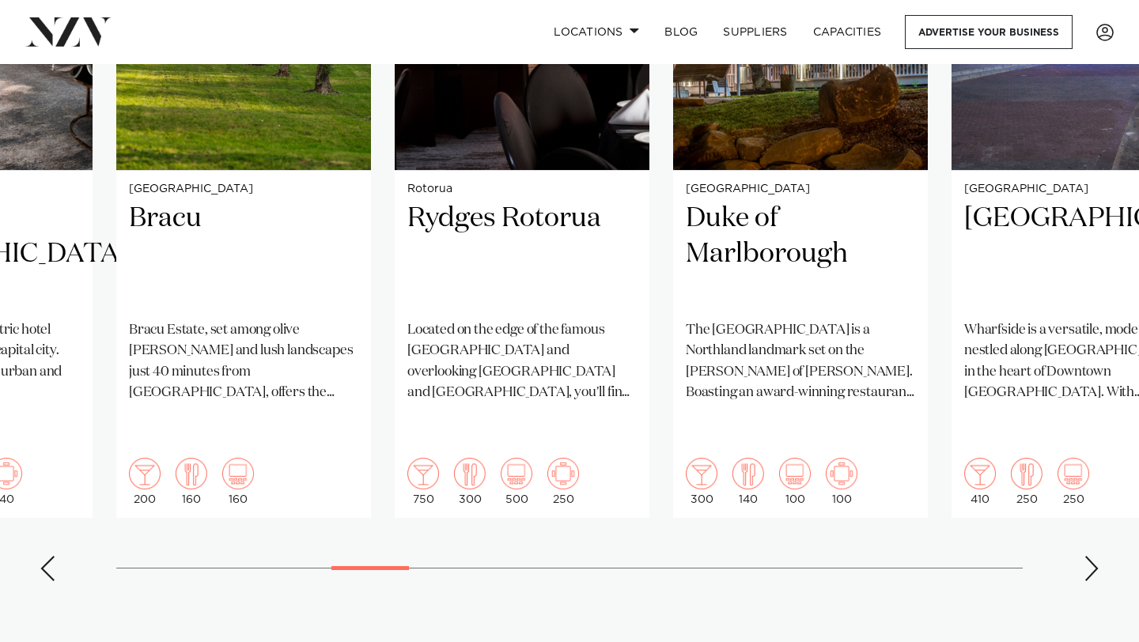
click at [1089, 556] on div "Next slide" at bounding box center [1091, 568] width 16 height 25
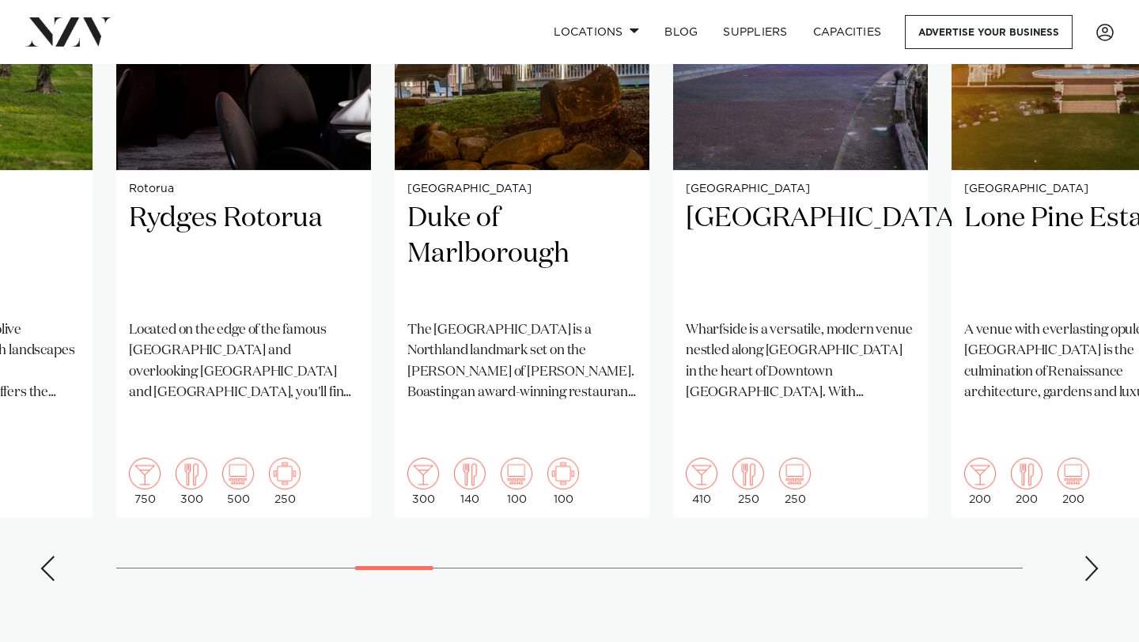
click at [1089, 556] on div "Next slide" at bounding box center [1091, 568] width 16 height 25
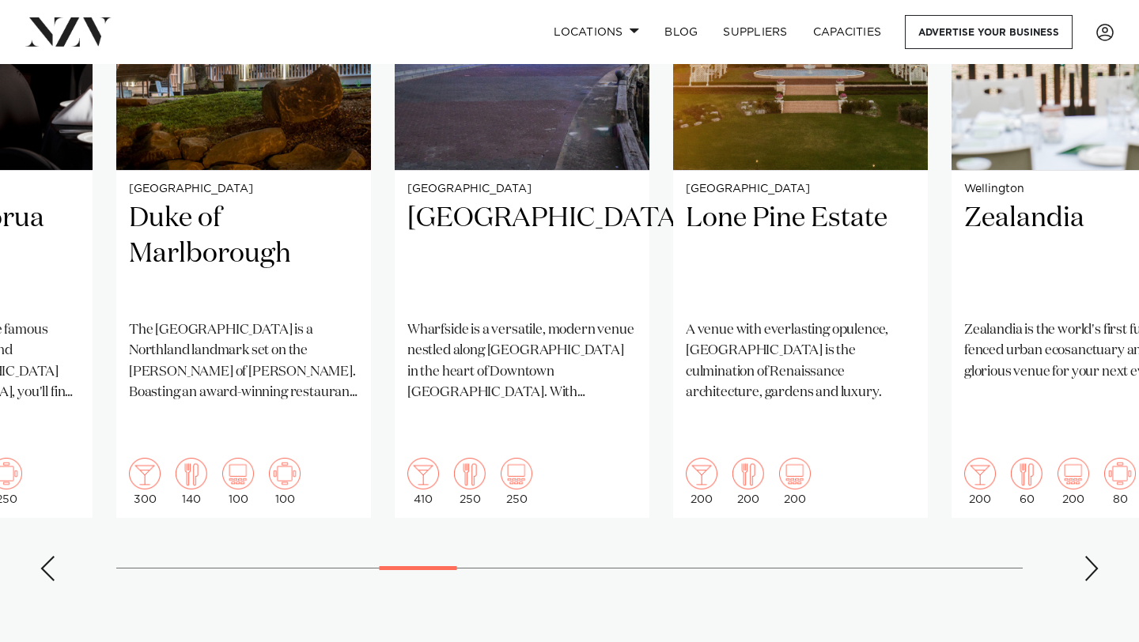
click at [1089, 556] on div "Next slide" at bounding box center [1091, 568] width 16 height 25
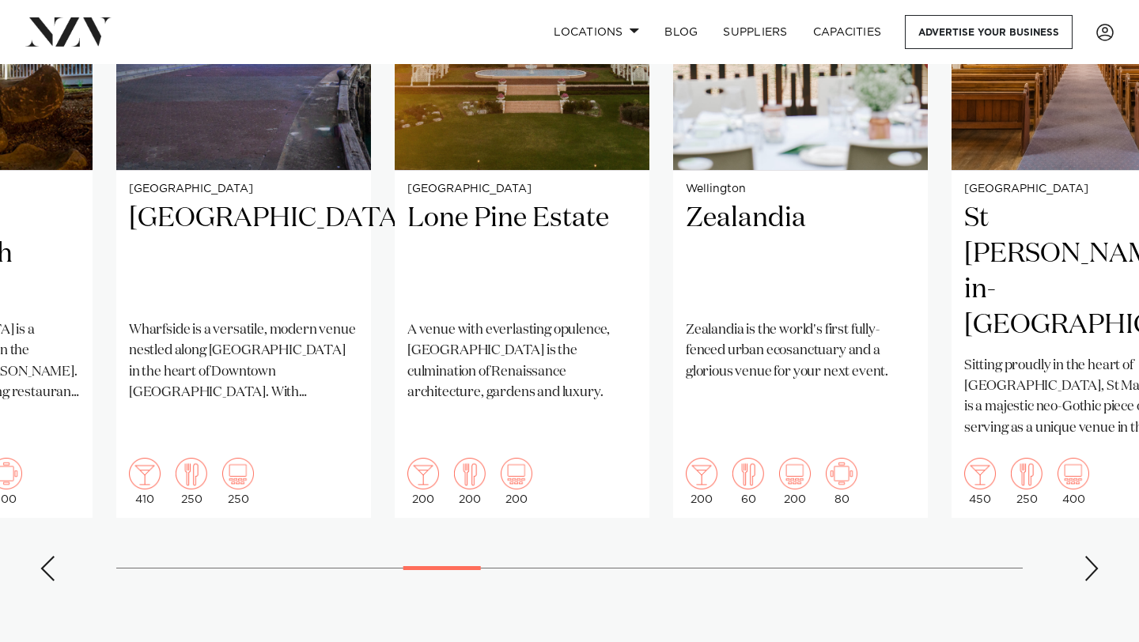
click at [1089, 556] on div "Next slide" at bounding box center [1091, 568] width 16 height 25
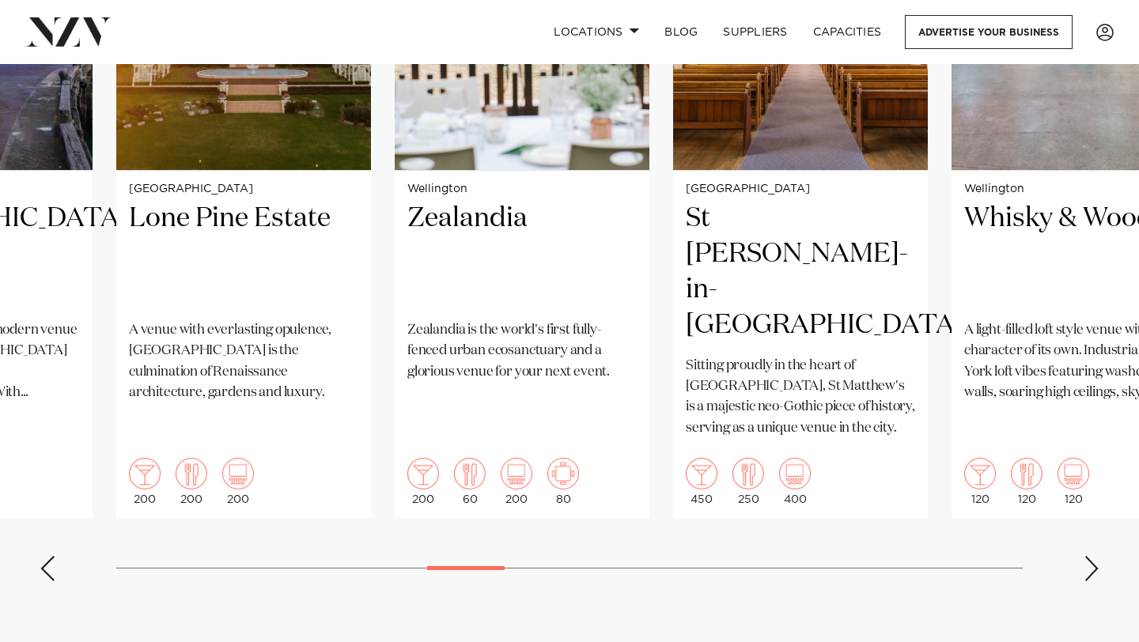
click at [1089, 556] on div "Next slide" at bounding box center [1091, 568] width 16 height 25
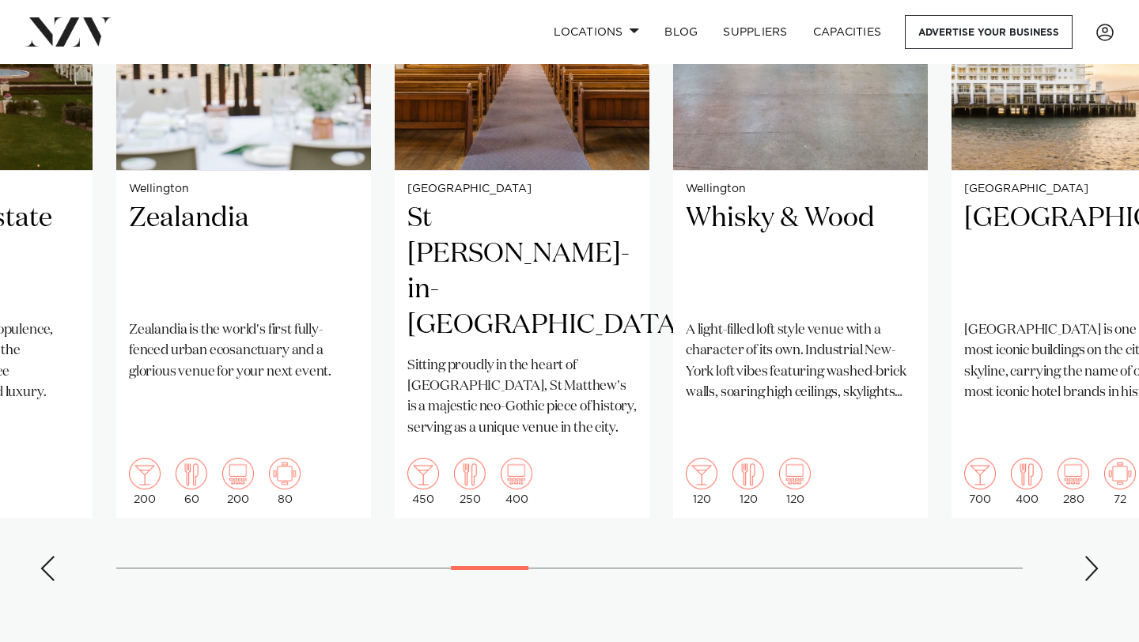
click at [1089, 556] on div "Next slide" at bounding box center [1091, 568] width 16 height 25
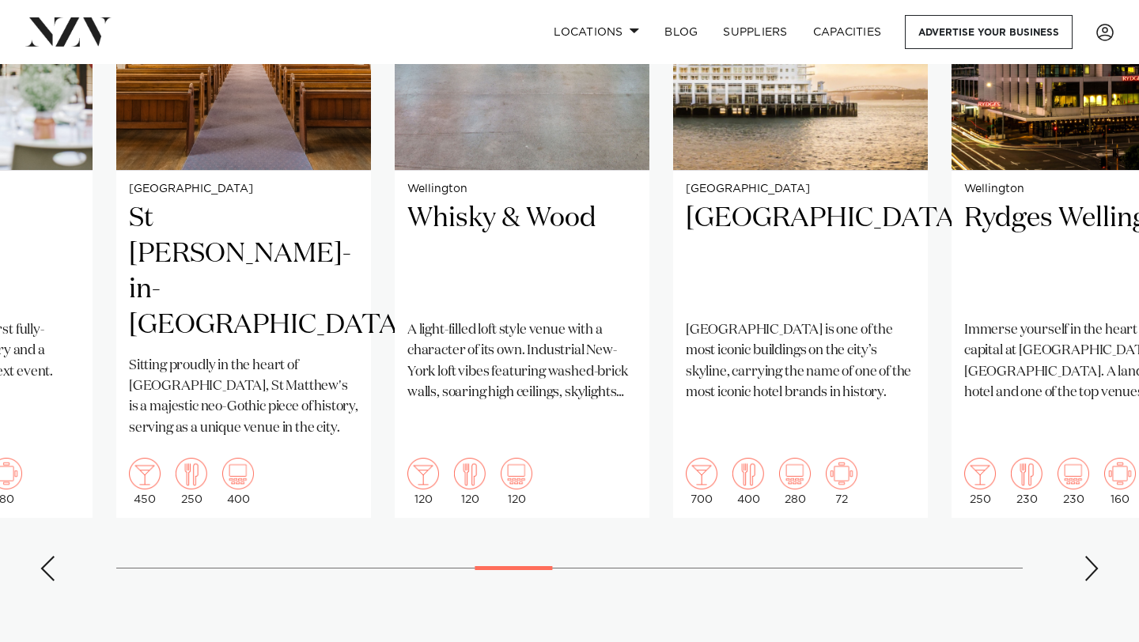
click at [1089, 556] on div "Next slide" at bounding box center [1091, 568] width 16 height 25
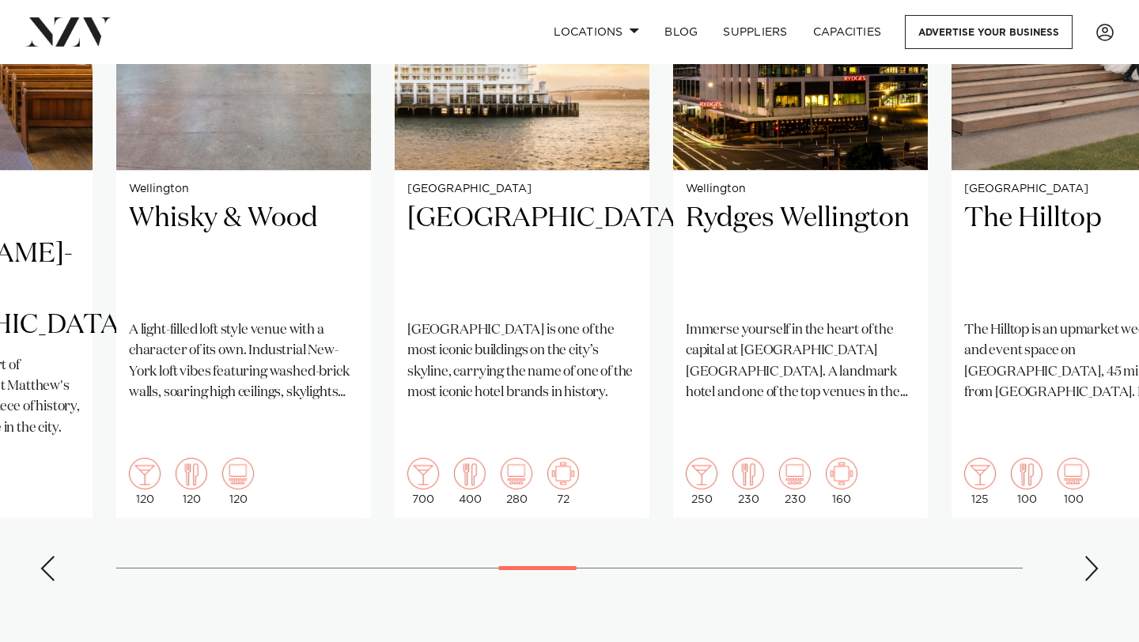
click at [1089, 556] on div "Next slide" at bounding box center [1091, 568] width 16 height 25
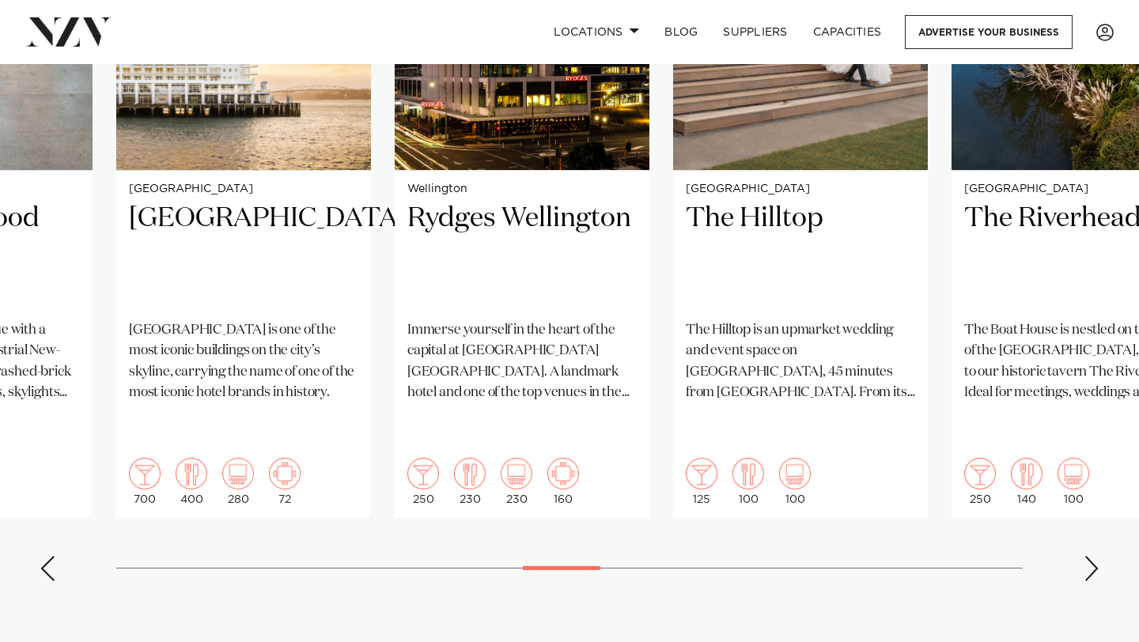
click at [1089, 556] on div "Next slide" at bounding box center [1091, 568] width 16 height 25
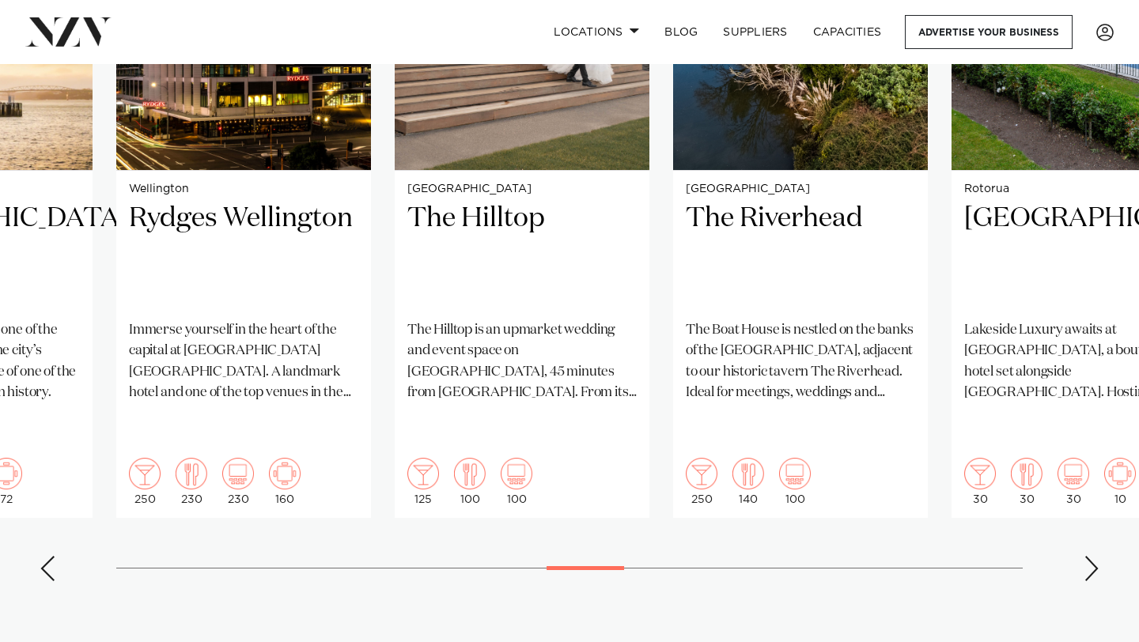
click at [1089, 556] on div "Next slide" at bounding box center [1091, 568] width 16 height 25
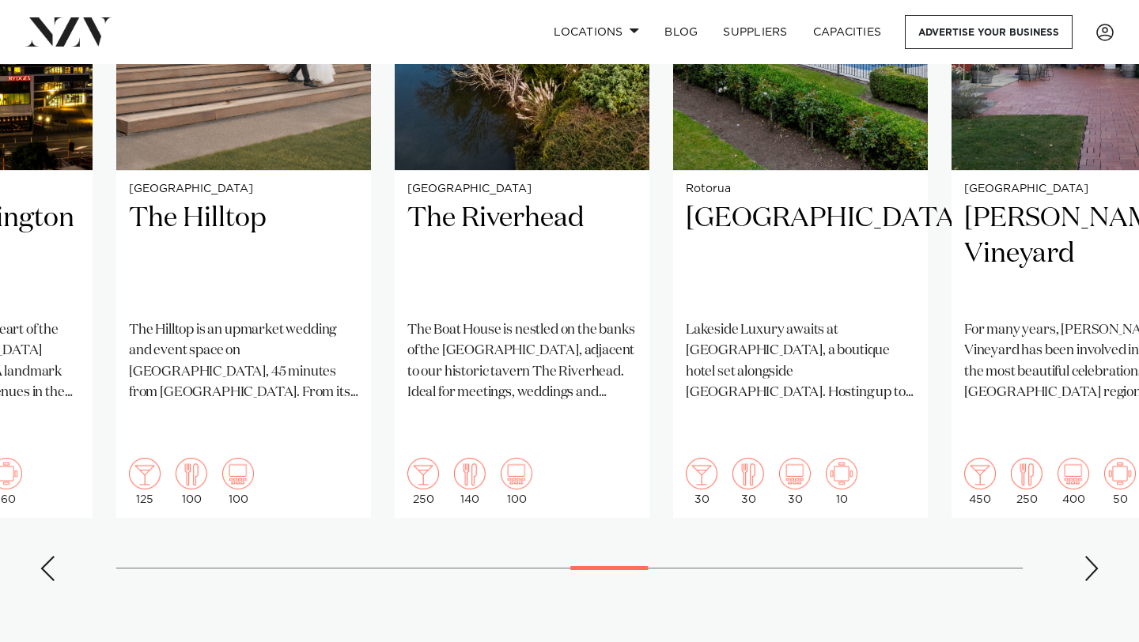
click at [1089, 556] on div "Next slide" at bounding box center [1091, 568] width 16 height 25
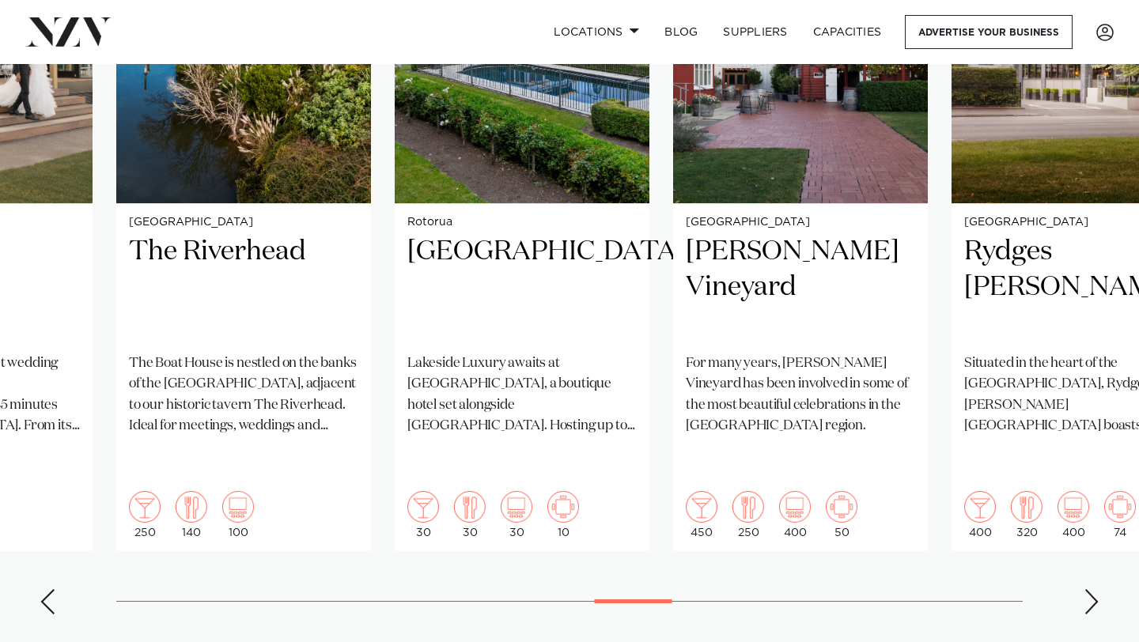
scroll to position [1333, 0]
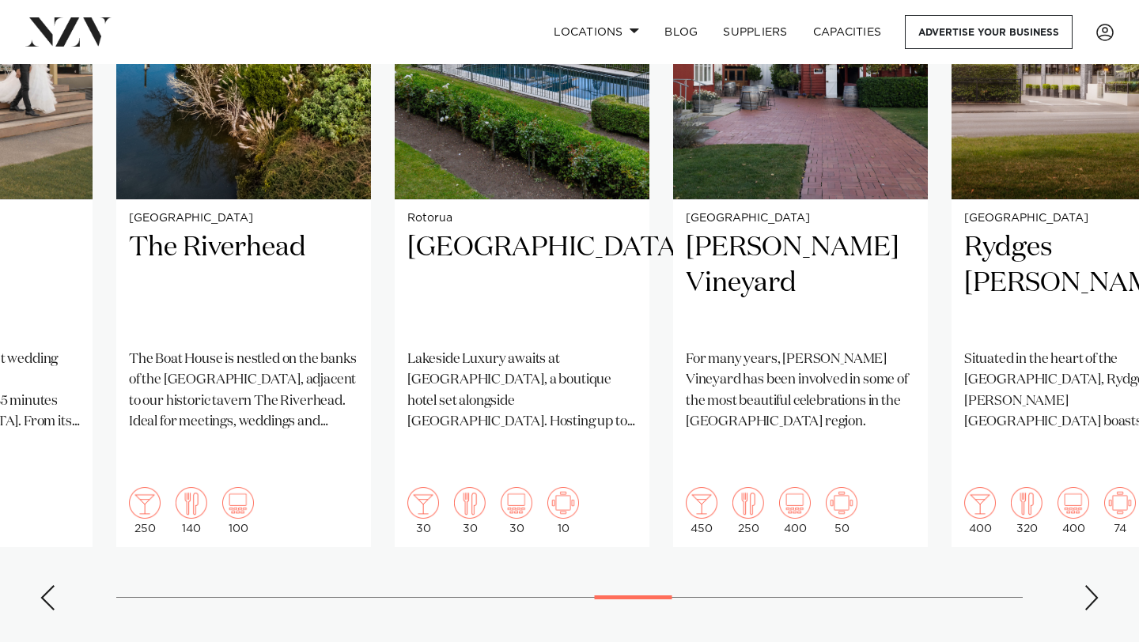
click at [1092, 585] on div "Next slide" at bounding box center [1091, 597] width 16 height 25
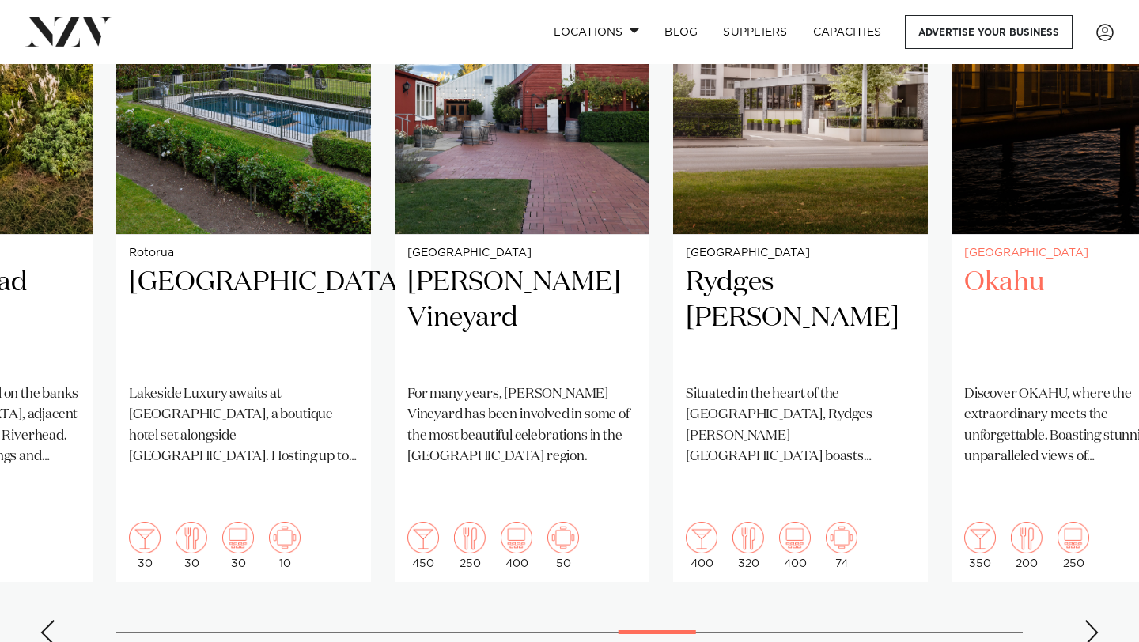
scroll to position [1300, 0]
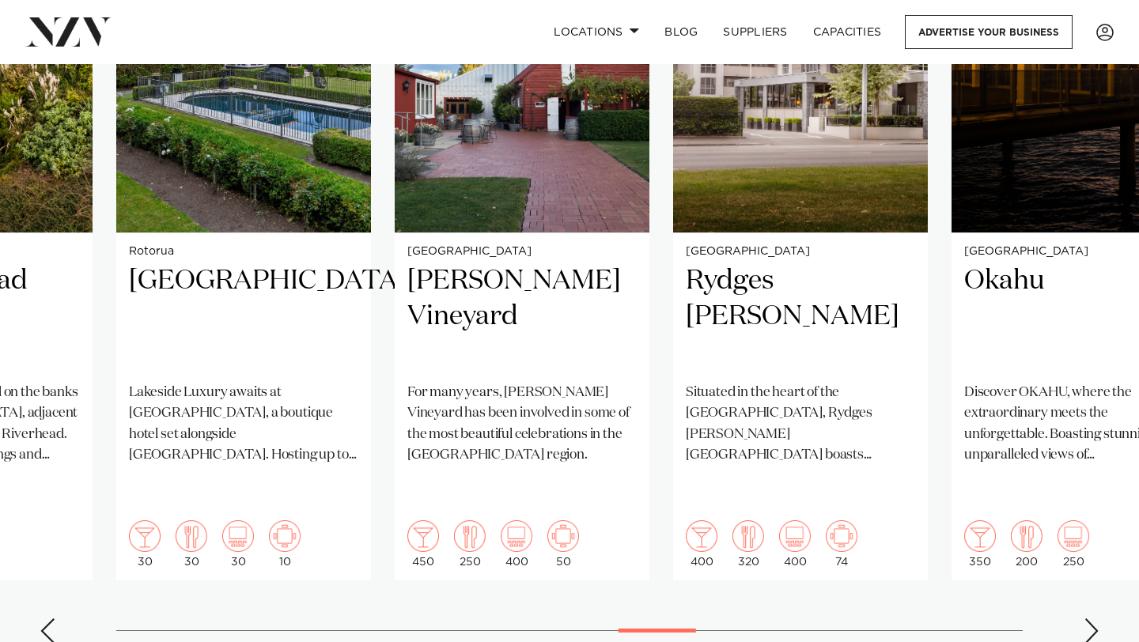
click at [1087, 618] on div "Next slide" at bounding box center [1091, 630] width 16 height 25
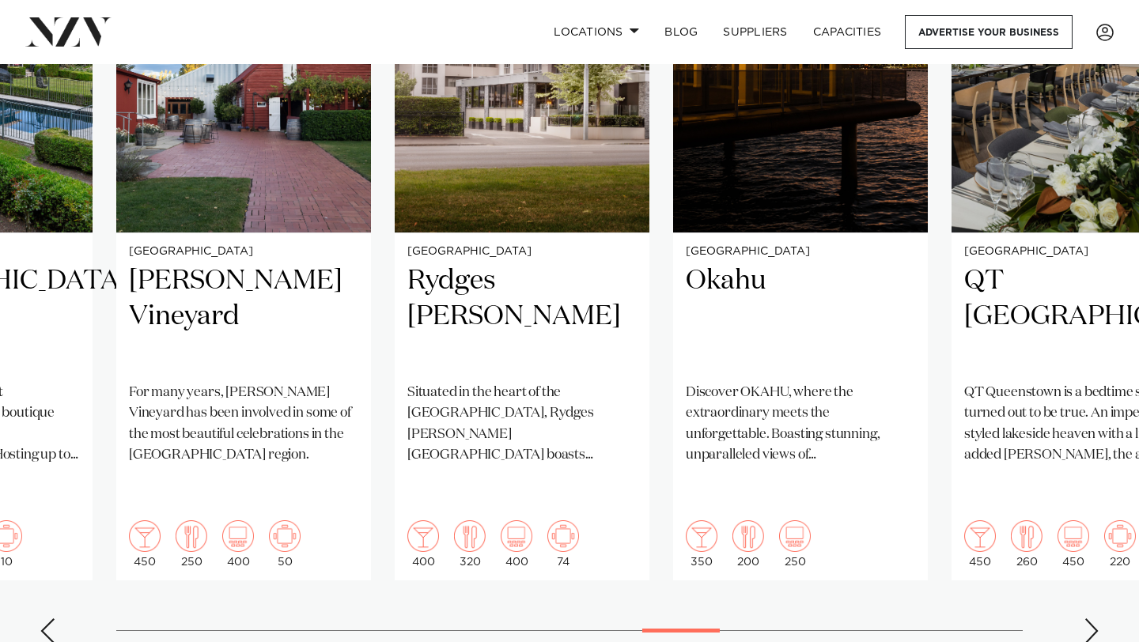
click at [1087, 618] on div "Next slide" at bounding box center [1091, 630] width 16 height 25
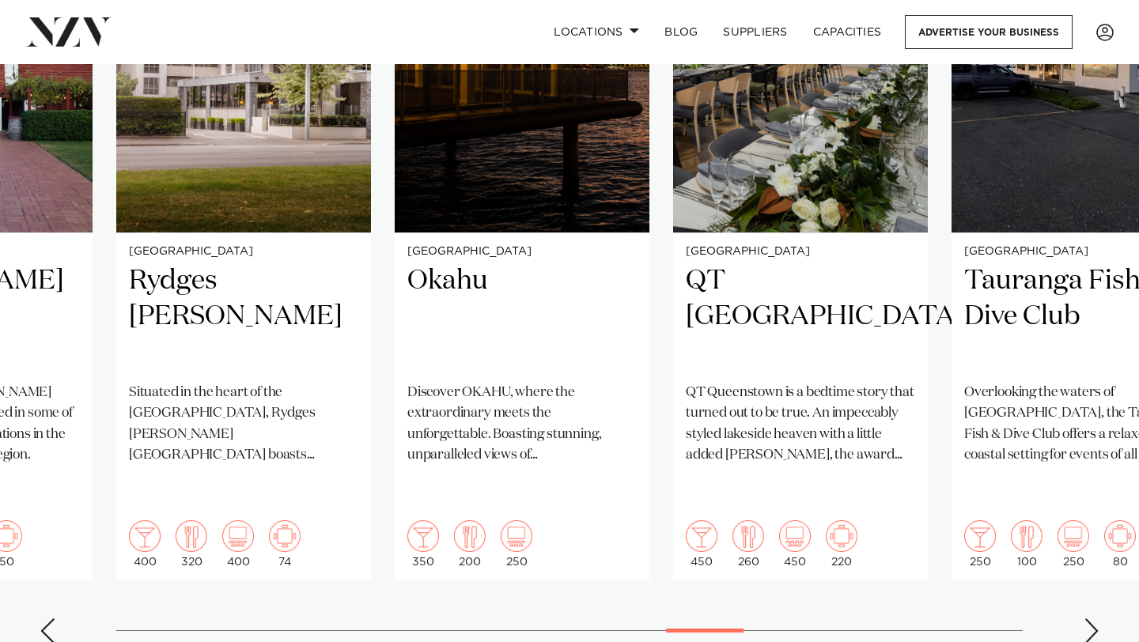
click at [1087, 618] on div "Next slide" at bounding box center [1091, 630] width 16 height 25
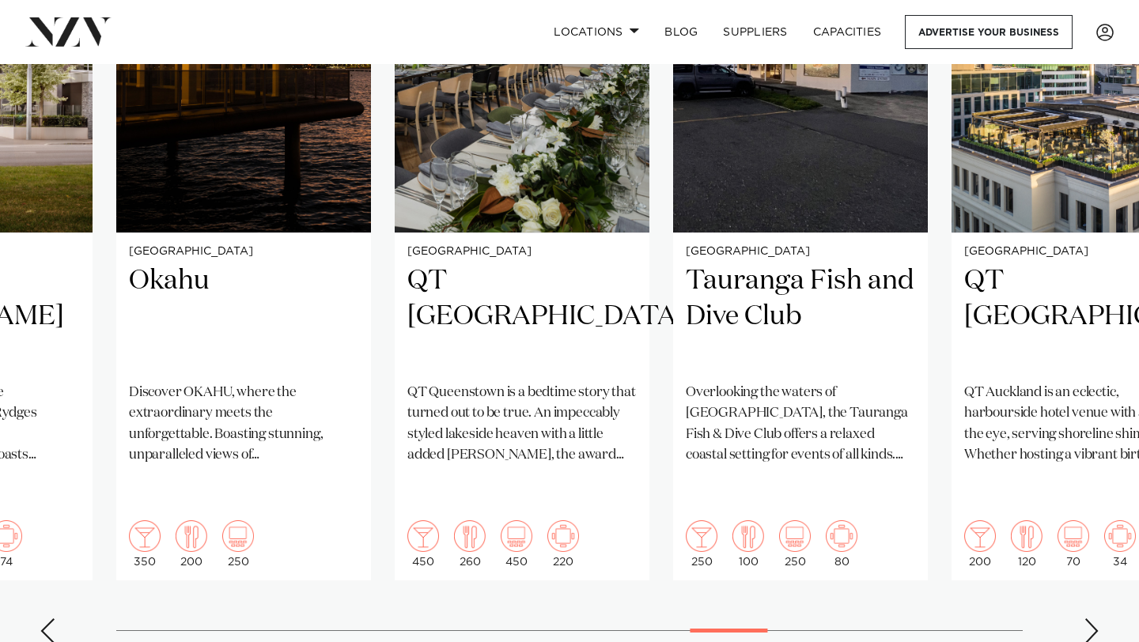
click at [1088, 618] on div "Next slide" at bounding box center [1091, 630] width 16 height 25
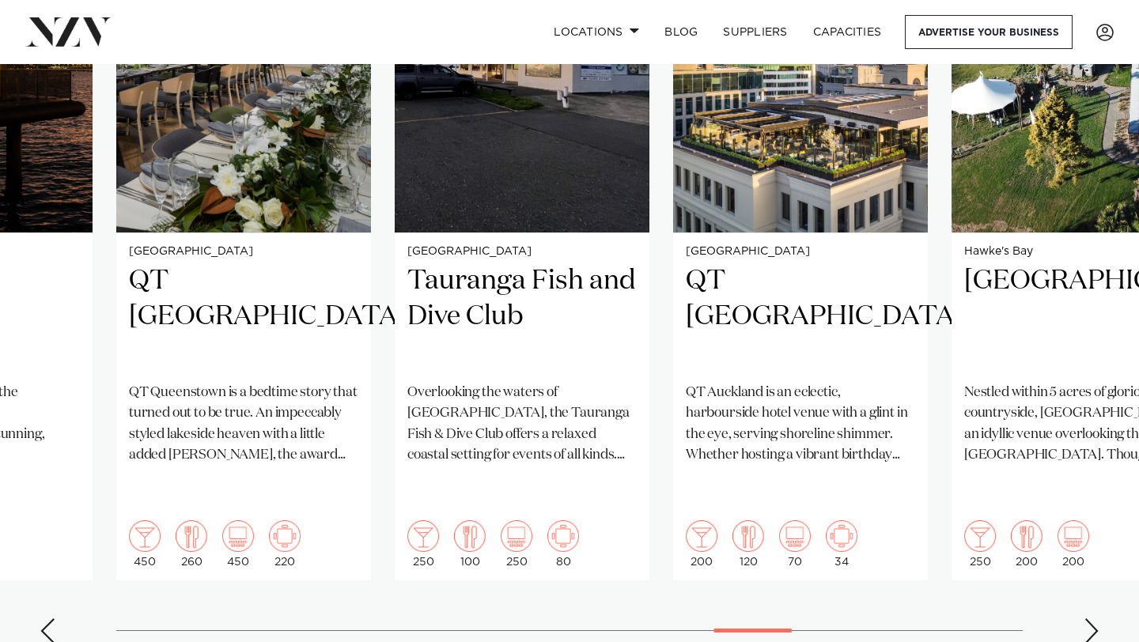
click at [1088, 618] on div "Next slide" at bounding box center [1091, 630] width 16 height 25
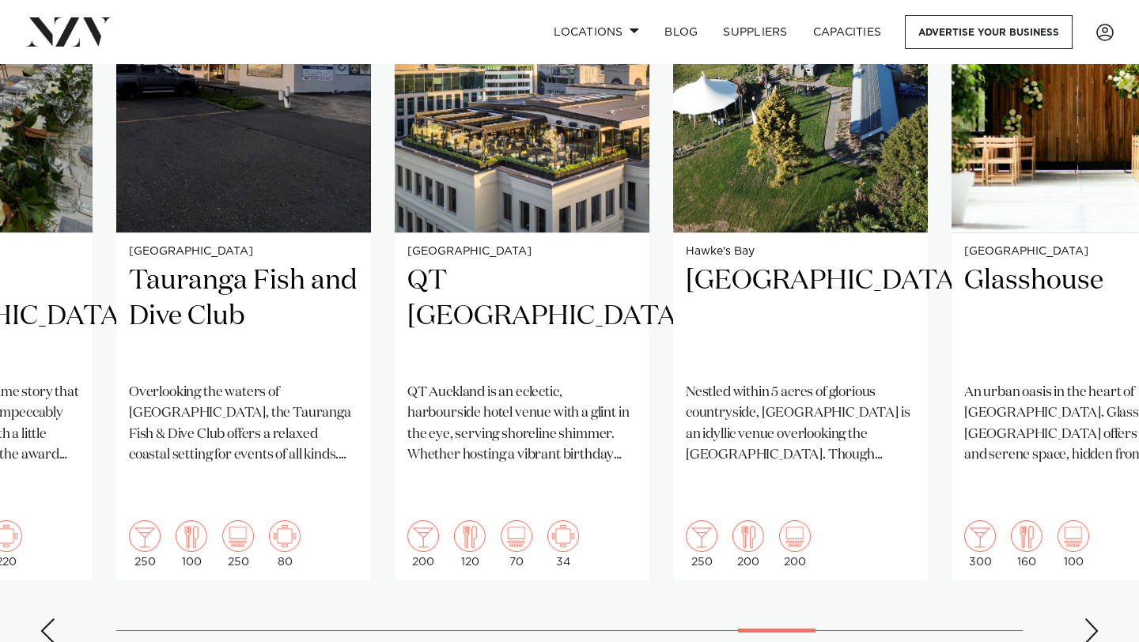
click at [1088, 618] on div "Next slide" at bounding box center [1091, 630] width 16 height 25
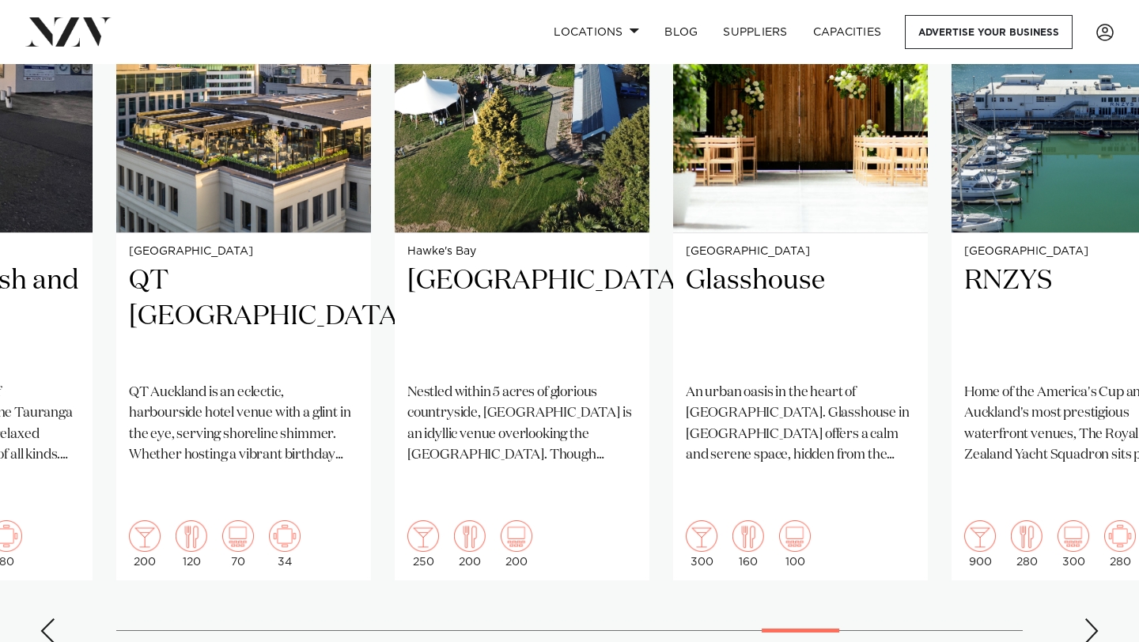
click at [1088, 618] on div "Next slide" at bounding box center [1091, 630] width 16 height 25
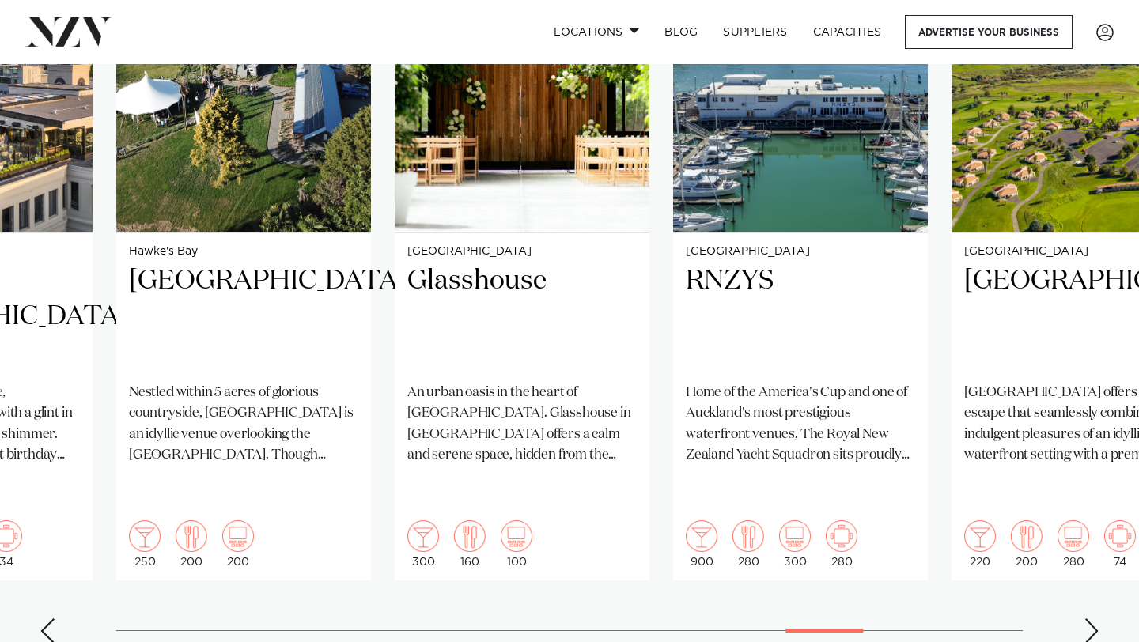
click at [1089, 618] on div "Next slide" at bounding box center [1091, 630] width 16 height 25
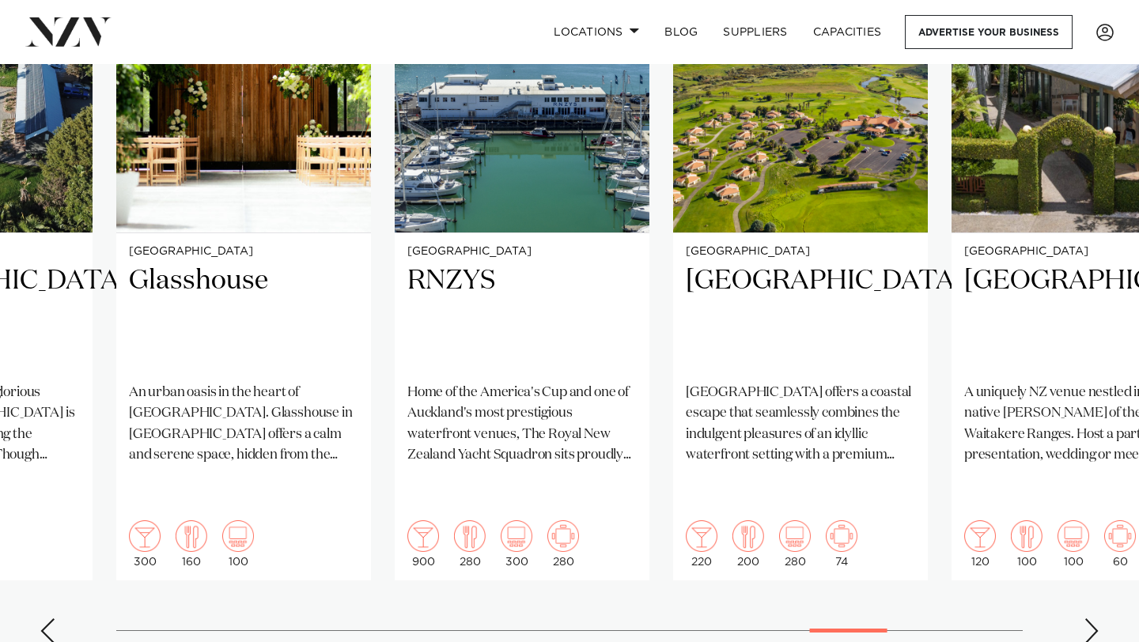
click at [1089, 618] on div "Next slide" at bounding box center [1091, 630] width 16 height 25
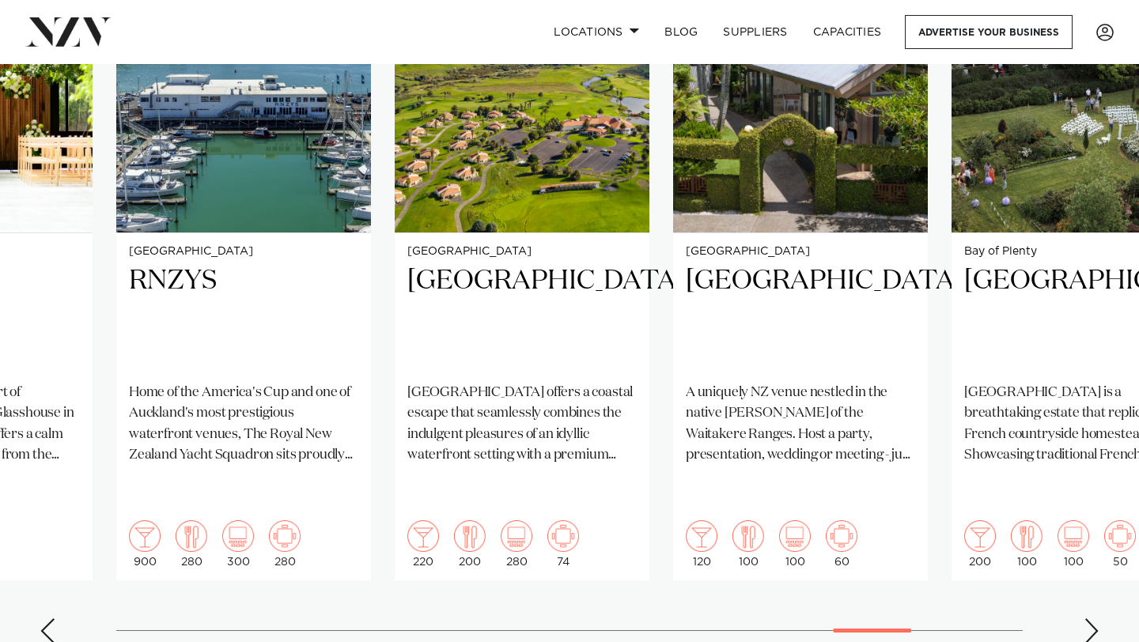
click at [1089, 618] on div "Next slide" at bounding box center [1091, 630] width 16 height 25
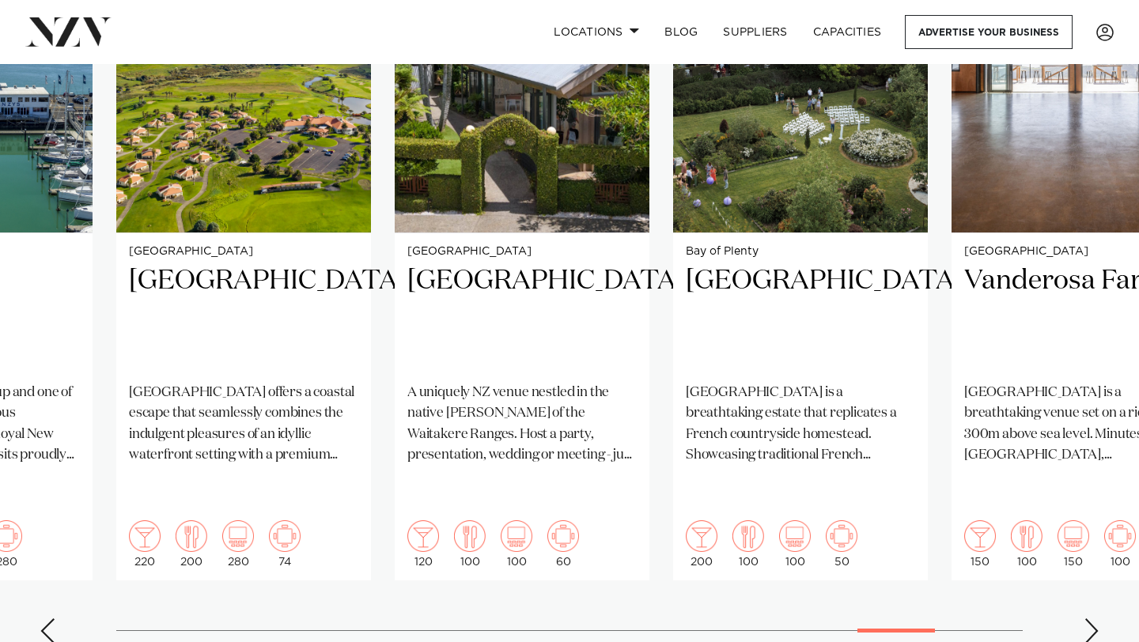
click at [1089, 618] on div "Next slide" at bounding box center [1091, 630] width 16 height 25
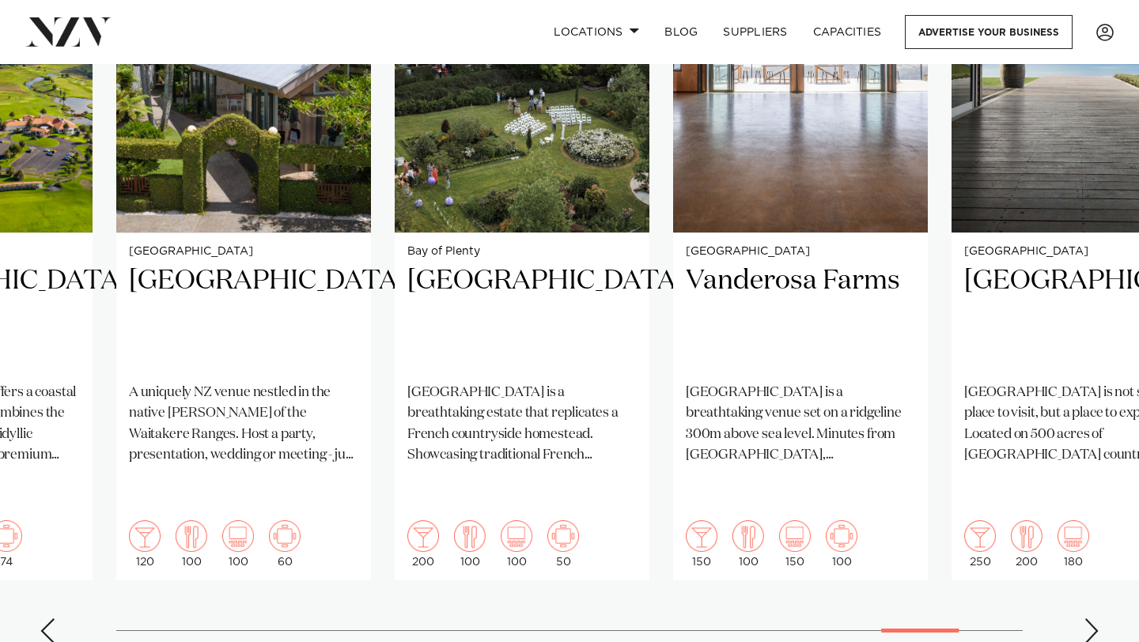
click at [1090, 618] on div "Next slide" at bounding box center [1091, 630] width 16 height 25
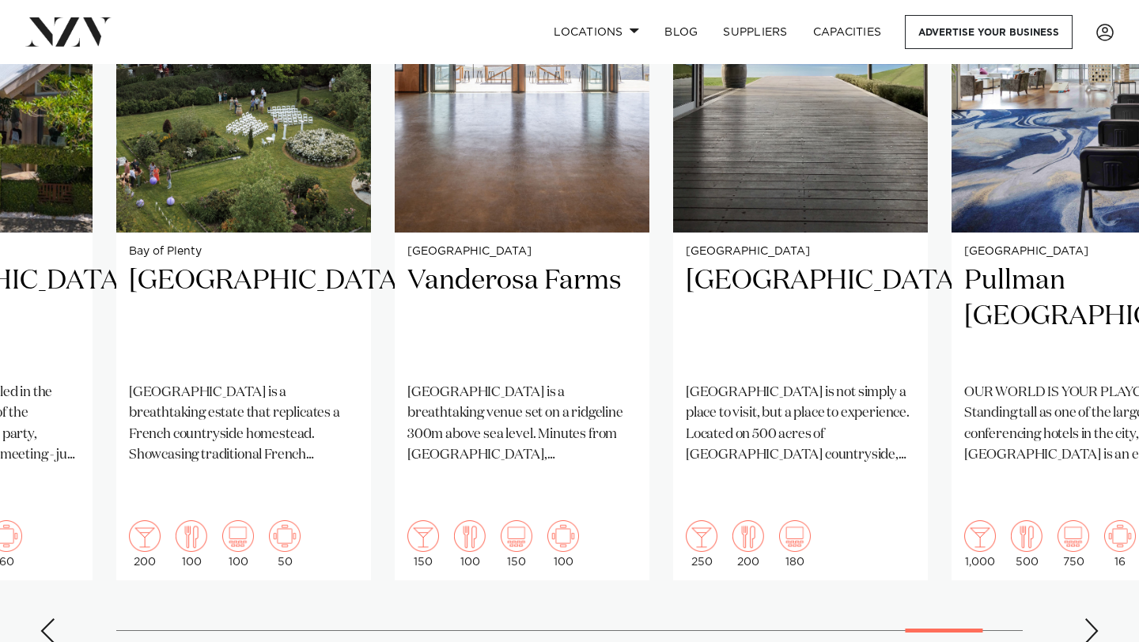
click at [1090, 618] on div "Next slide" at bounding box center [1091, 630] width 16 height 25
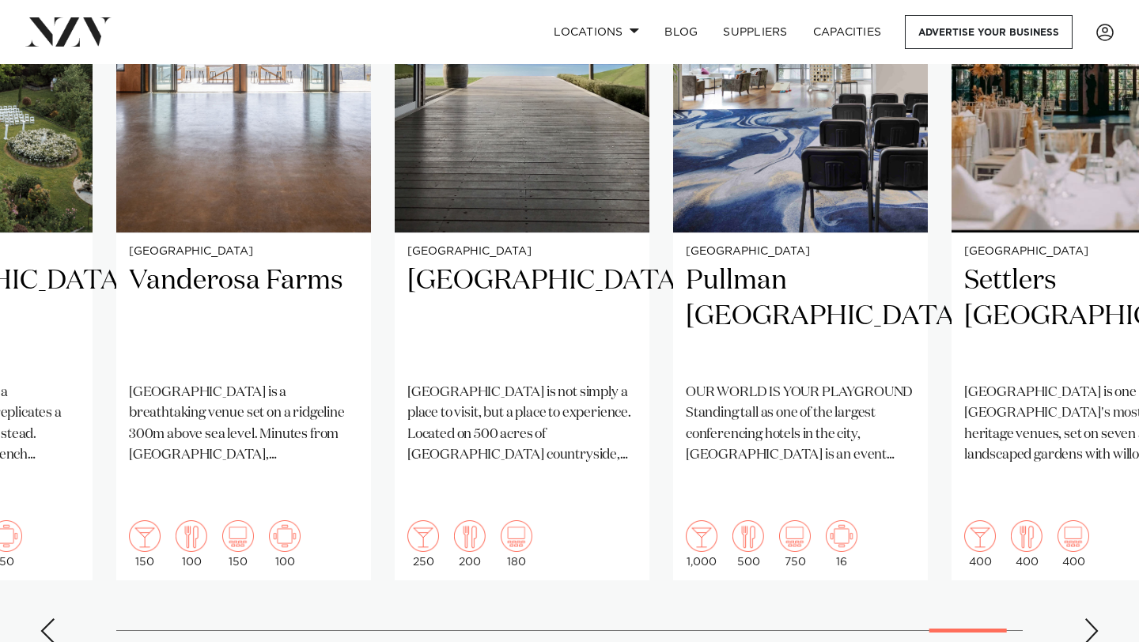
click at [1090, 618] on div "Next slide" at bounding box center [1091, 630] width 16 height 25
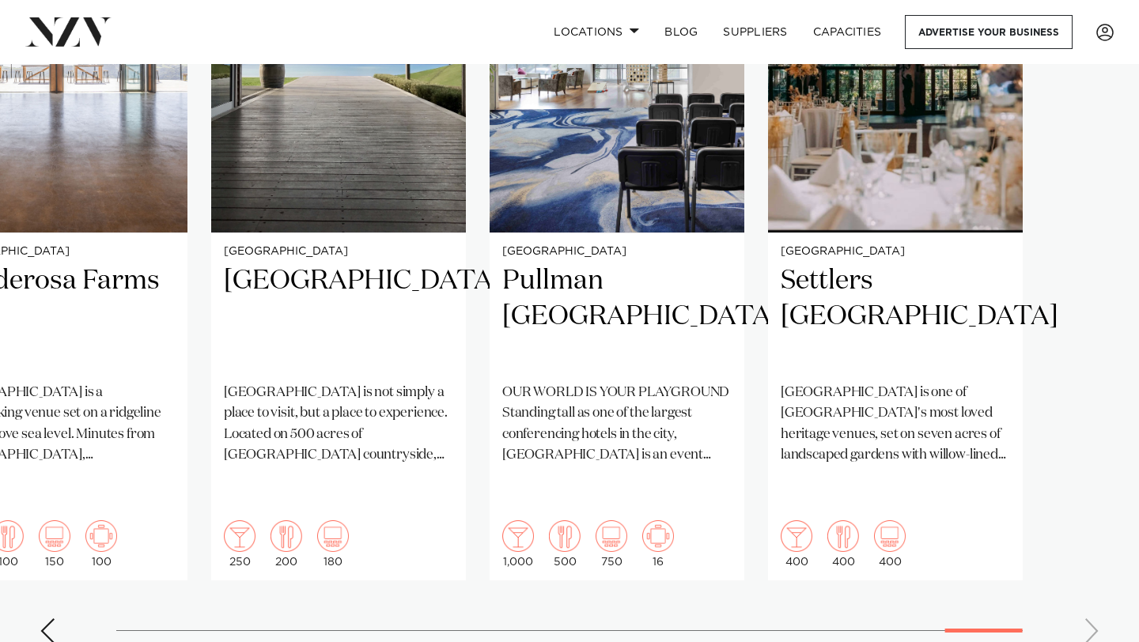
click at [1090, 584] on swiper-container "Hawke's Bay Kōtare Estate Step into a 1920s dream at [GEOGRAPHIC_DATA], a five-…" at bounding box center [569, 273] width 1139 height 765
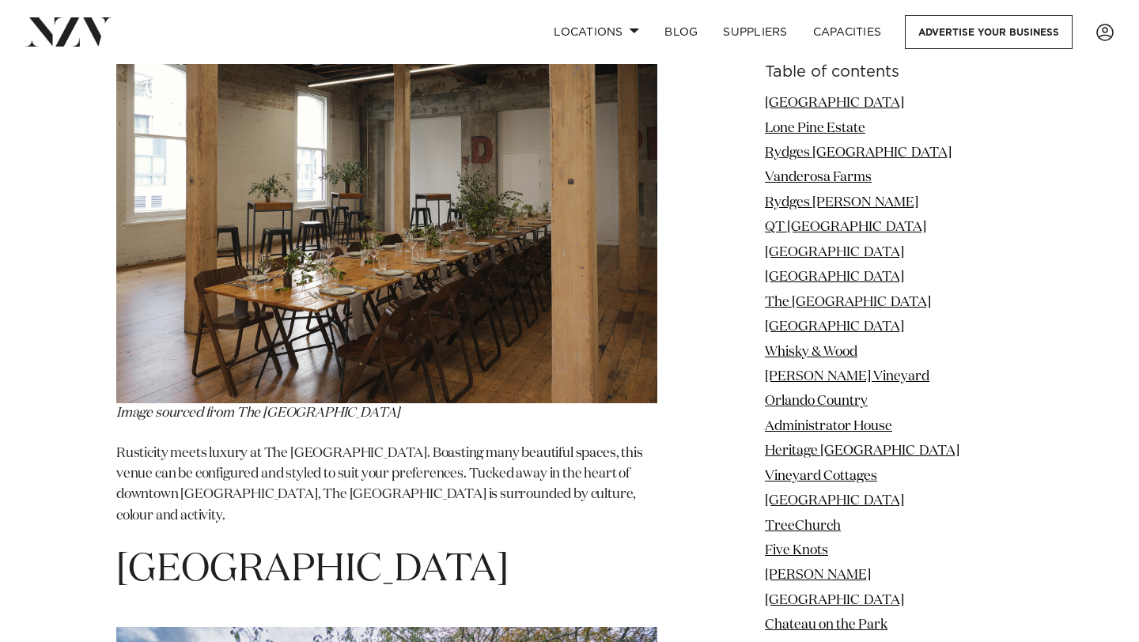
scroll to position [6924, 0]
